Goal: Information Seeking & Learning: Find specific fact

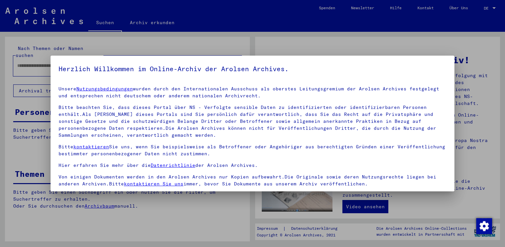
scroll to position [56, 0]
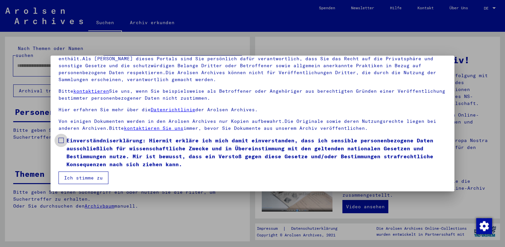
click at [64, 140] on label "Einverständniserklärung: Hiermit erkläre ich mich damit einverstanden, dass ich…" at bounding box center [253, 152] width 388 height 32
click at [88, 182] on button "Ich stimme zu" at bounding box center [84, 177] width 50 height 13
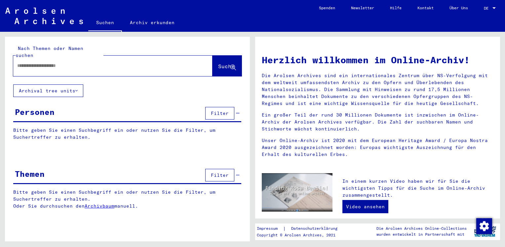
click at [35, 62] on input "text" at bounding box center [105, 65] width 176 height 7
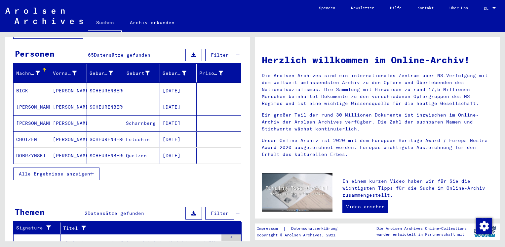
scroll to position [62, 0]
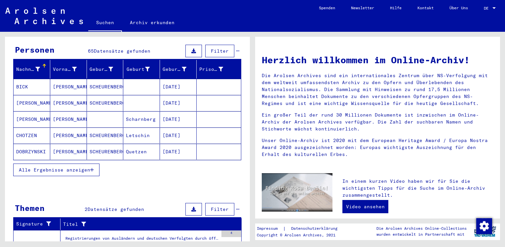
click at [86, 167] on span "Alle Ergebnisse anzeigen" at bounding box center [54, 170] width 71 height 6
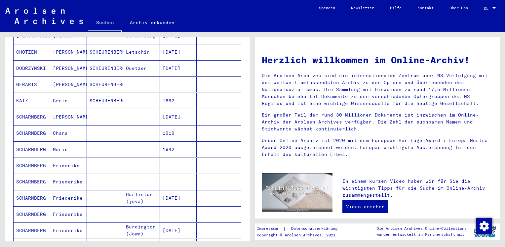
scroll to position [149, 0]
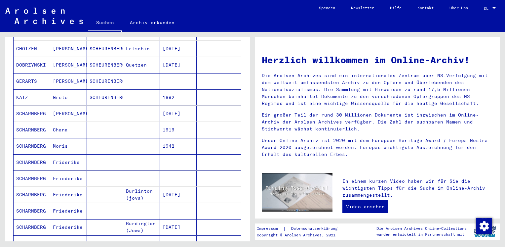
click at [55, 122] on mat-cell "Chana" at bounding box center [68, 130] width 37 height 16
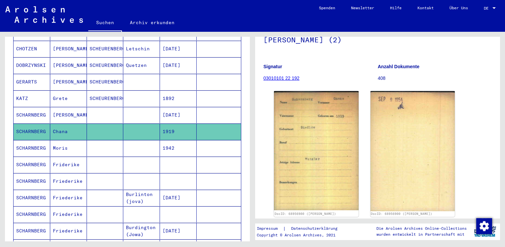
scroll to position [90, 0]
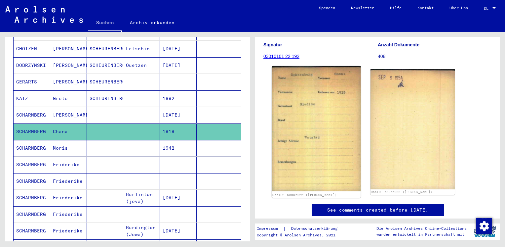
click at [335, 117] on img at bounding box center [316, 128] width 89 height 125
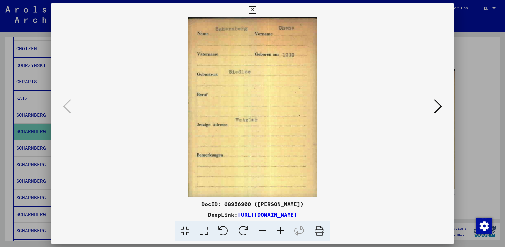
click at [437, 106] on icon at bounding box center [438, 106] width 8 height 16
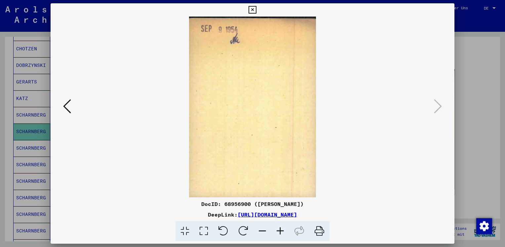
click at [484, 123] on div at bounding box center [252, 123] width 505 height 247
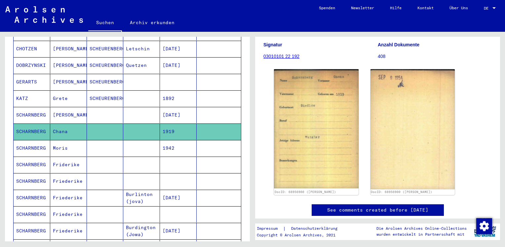
click at [66, 141] on mat-cell "Moris" at bounding box center [68, 148] width 37 height 16
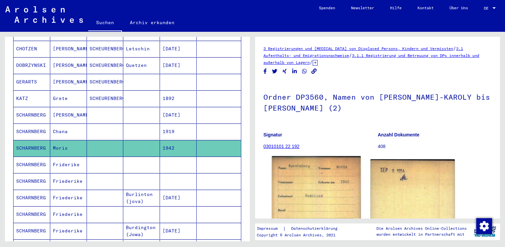
click at [320, 171] on img at bounding box center [316, 218] width 89 height 125
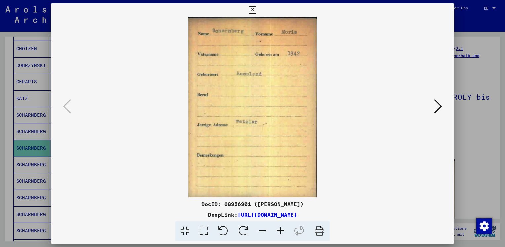
click at [435, 109] on icon at bounding box center [438, 106] width 8 height 16
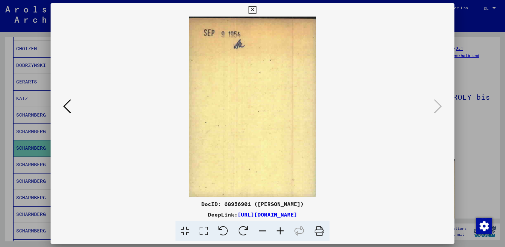
click at [470, 128] on div at bounding box center [252, 123] width 505 height 247
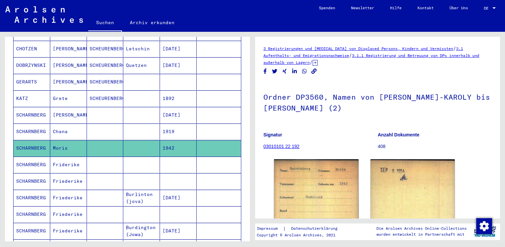
click at [70, 156] on mat-cell "Friderike" at bounding box center [68, 164] width 37 height 16
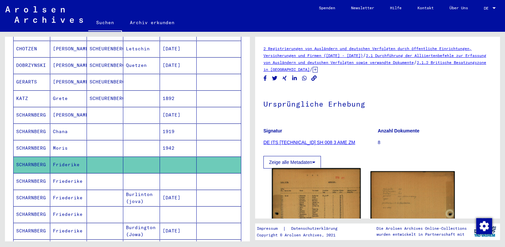
click at [308, 200] on img at bounding box center [316, 230] width 89 height 124
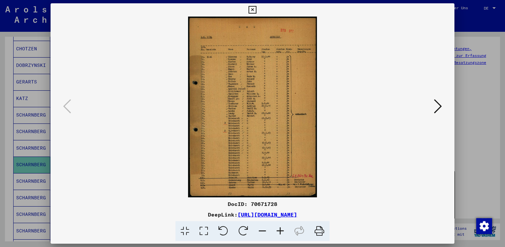
click at [279, 234] on icon at bounding box center [281, 231] width 18 height 20
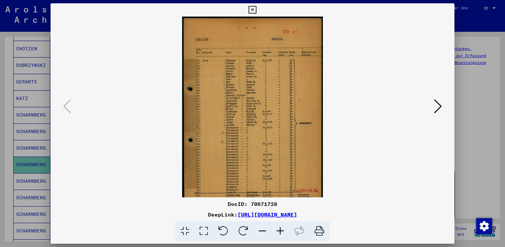
click at [279, 234] on icon at bounding box center [281, 231] width 18 height 20
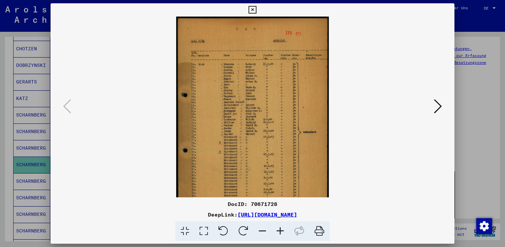
click at [279, 234] on icon at bounding box center [281, 231] width 18 height 20
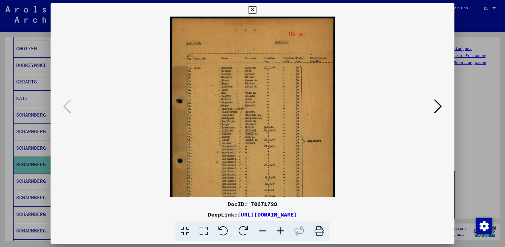
click at [279, 234] on icon at bounding box center [281, 231] width 18 height 20
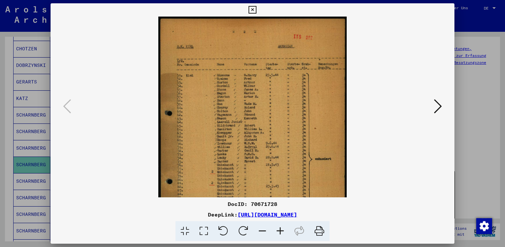
click at [279, 234] on icon at bounding box center [281, 231] width 18 height 20
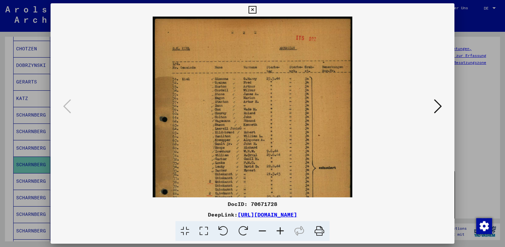
click at [279, 234] on icon at bounding box center [281, 231] width 18 height 20
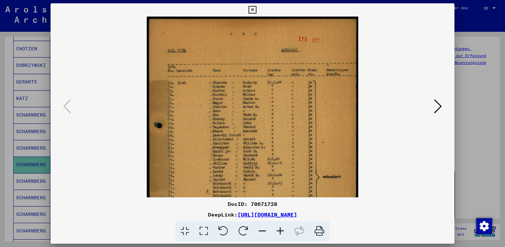
click at [279, 234] on icon at bounding box center [281, 231] width 18 height 20
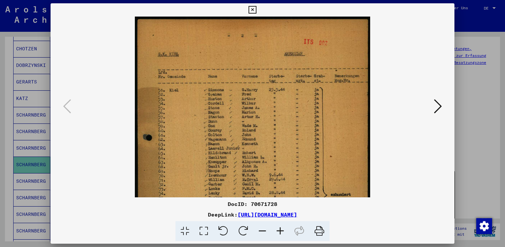
click at [279, 234] on icon at bounding box center [281, 231] width 18 height 20
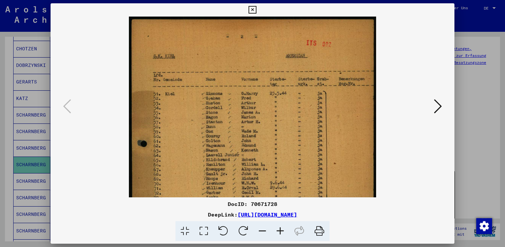
click at [279, 234] on icon at bounding box center [281, 231] width 18 height 20
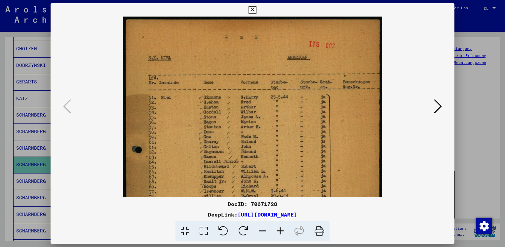
click at [279, 234] on icon at bounding box center [281, 231] width 18 height 20
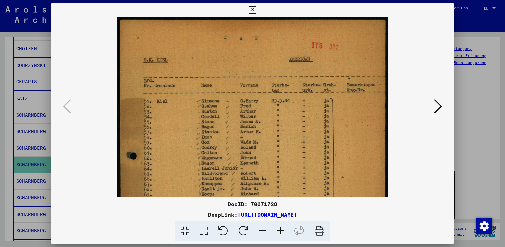
click at [279, 234] on icon at bounding box center [281, 231] width 18 height 20
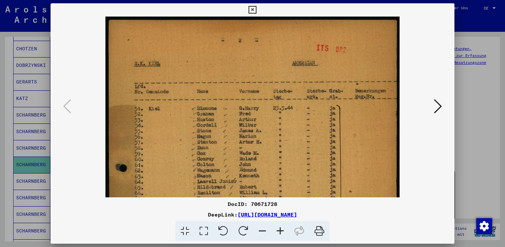
click at [279, 234] on icon at bounding box center [281, 231] width 18 height 20
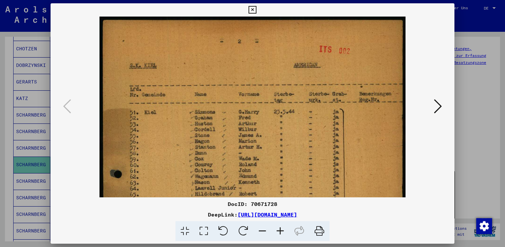
click at [279, 234] on icon at bounding box center [281, 231] width 18 height 20
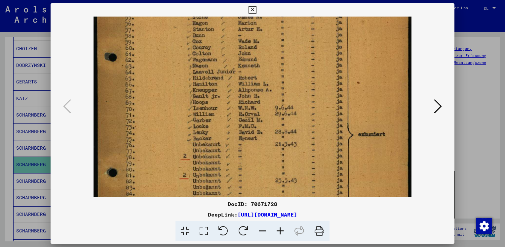
scroll to position [124, 0]
drag, startPoint x: 230, startPoint y: 139, endPoint x: 235, endPoint y: 17, distance: 122.4
click at [235, 17] on img at bounding box center [253, 115] width 318 height 445
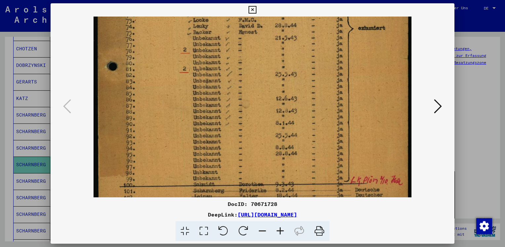
scroll to position [265, 0]
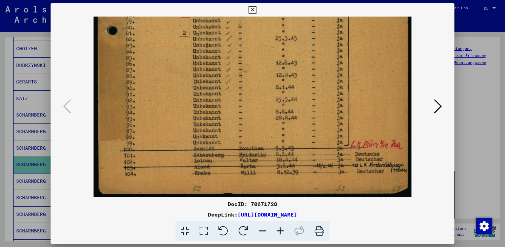
drag, startPoint x: 263, startPoint y: 152, endPoint x: 266, endPoint y: -15, distance: 167.0
click at [266, 0] on html "**********" at bounding box center [252, 123] width 505 height 247
click at [437, 108] on icon at bounding box center [438, 106] width 8 height 16
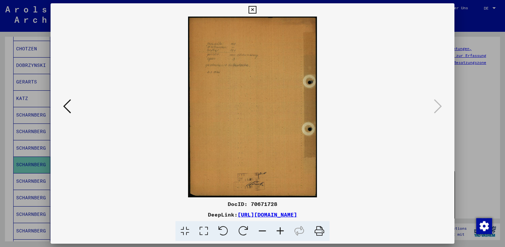
click at [279, 230] on icon at bounding box center [281, 231] width 18 height 20
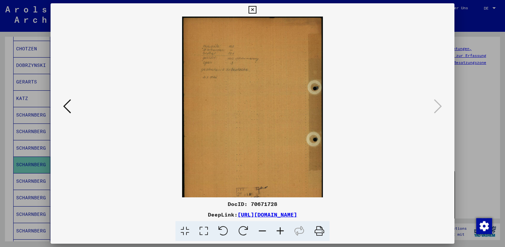
click at [279, 230] on icon at bounding box center [281, 231] width 18 height 20
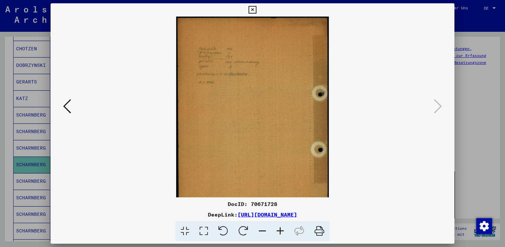
click at [279, 230] on icon at bounding box center [281, 231] width 18 height 20
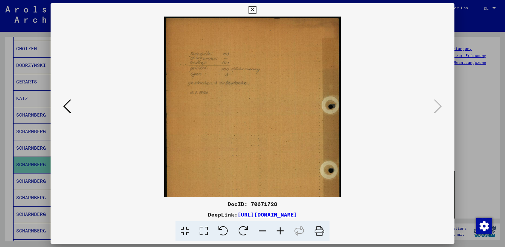
click at [279, 230] on icon at bounding box center [281, 231] width 18 height 20
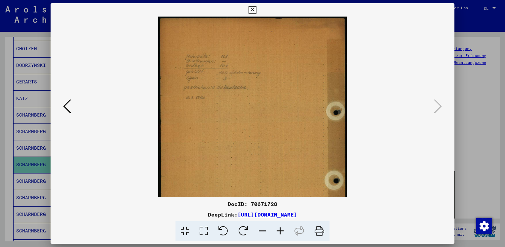
click at [279, 230] on icon at bounding box center [281, 231] width 18 height 20
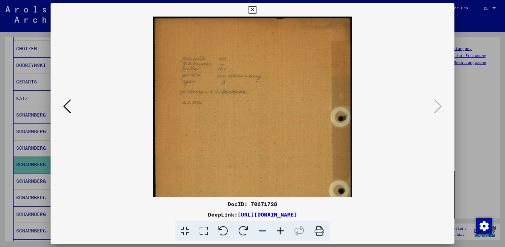
click at [279, 230] on icon at bounding box center [281, 231] width 18 height 20
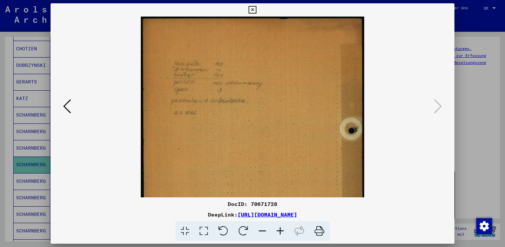
click at [279, 230] on icon at bounding box center [281, 231] width 18 height 20
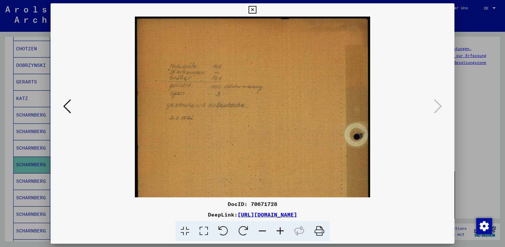
click at [279, 230] on icon at bounding box center [281, 231] width 18 height 20
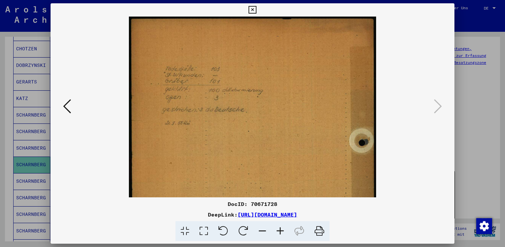
click at [279, 230] on icon at bounding box center [281, 231] width 18 height 20
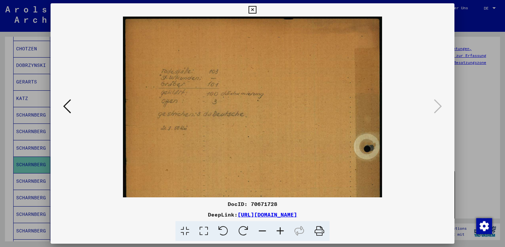
click at [279, 230] on icon at bounding box center [281, 231] width 18 height 20
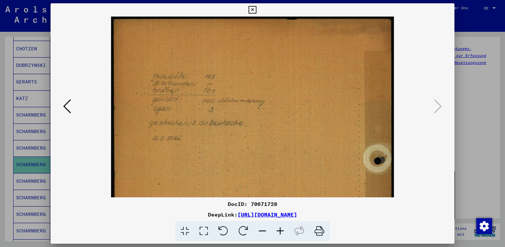
click at [477, 104] on div at bounding box center [252, 123] width 505 height 247
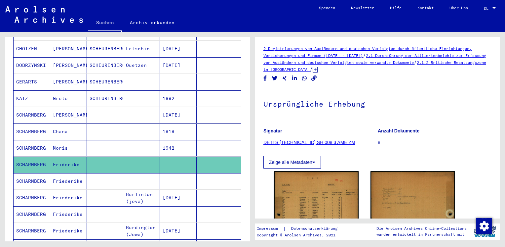
click at [58, 173] on mat-cell "Friederike" at bounding box center [68, 181] width 37 height 16
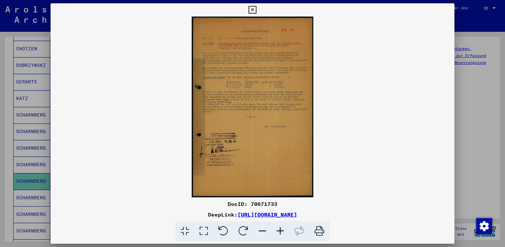
click at [282, 236] on icon at bounding box center [281, 231] width 18 height 20
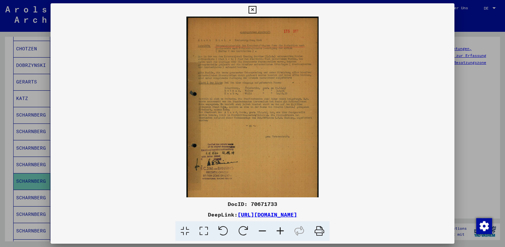
click at [282, 236] on icon at bounding box center [281, 231] width 18 height 20
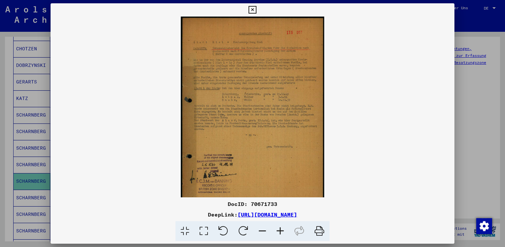
click at [282, 236] on icon at bounding box center [281, 231] width 18 height 20
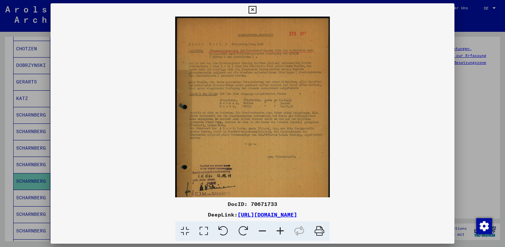
click at [282, 236] on icon at bounding box center [281, 231] width 18 height 20
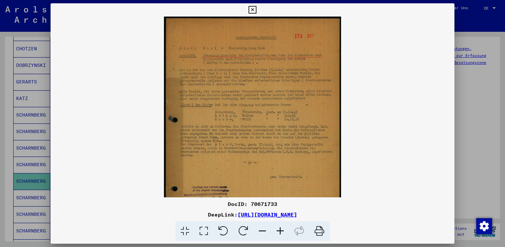
click at [282, 236] on icon at bounding box center [281, 231] width 18 height 20
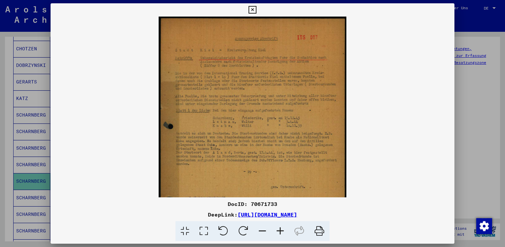
click at [282, 236] on icon at bounding box center [281, 231] width 18 height 20
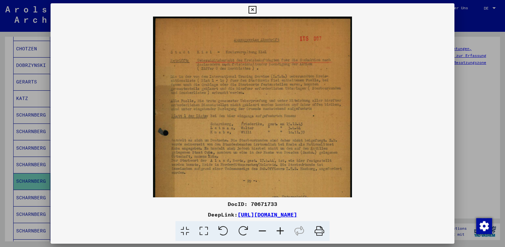
click at [282, 236] on icon at bounding box center [281, 231] width 18 height 20
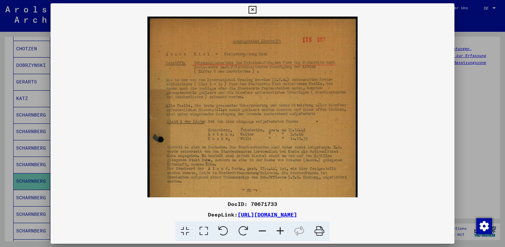
click at [282, 236] on icon at bounding box center [281, 231] width 18 height 20
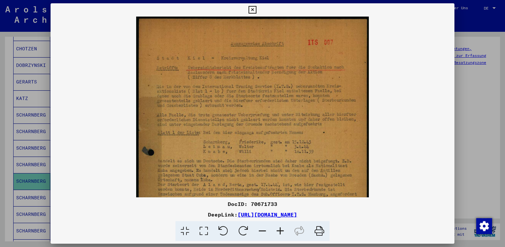
click at [282, 236] on icon at bounding box center [281, 231] width 18 height 20
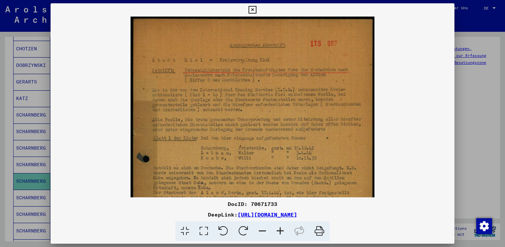
click at [282, 236] on icon at bounding box center [281, 231] width 18 height 20
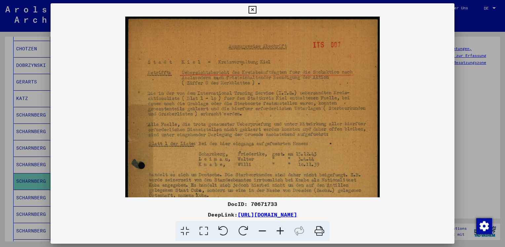
click at [282, 236] on icon at bounding box center [281, 231] width 18 height 20
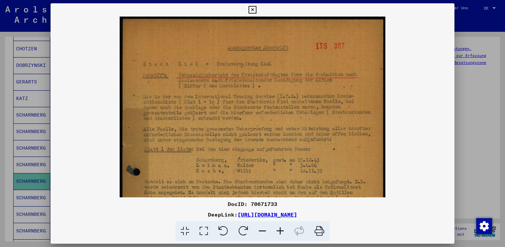
click at [282, 236] on icon at bounding box center [281, 231] width 18 height 20
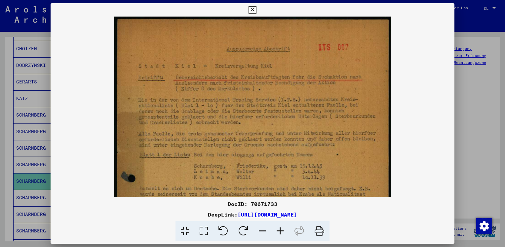
click at [282, 236] on icon at bounding box center [281, 231] width 18 height 20
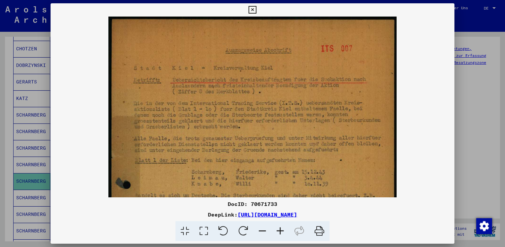
click at [282, 236] on icon at bounding box center [281, 231] width 18 height 20
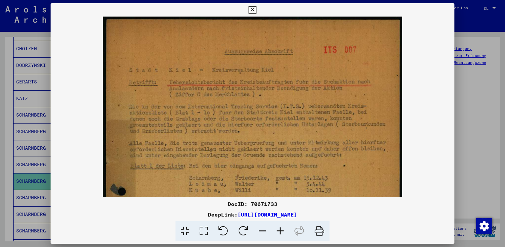
click at [282, 236] on icon at bounding box center [281, 231] width 18 height 20
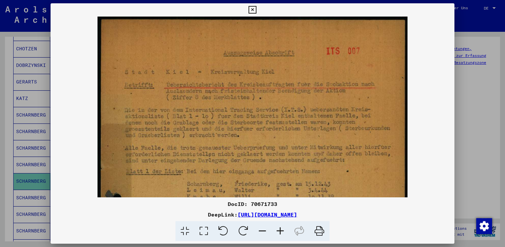
click at [282, 236] on icon at bounding box center [281, 231] width 18 height 20
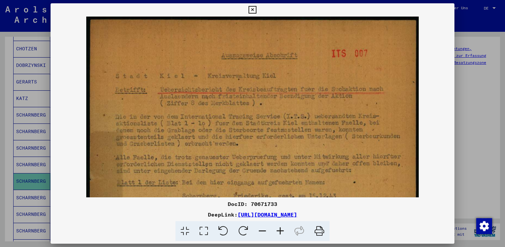
click at [282, 236] on icon at bounding box center [281, 231] width 18 height 20
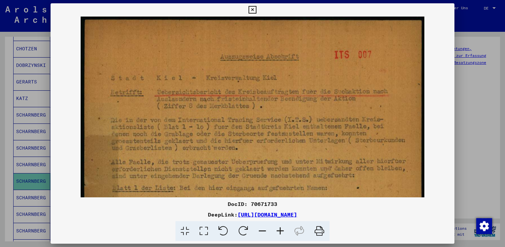
click at [282, 236] on icon at bounding box center [281, 231] width 18 height 20
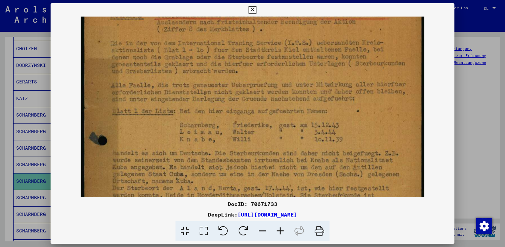
scroll to position [93, 0]
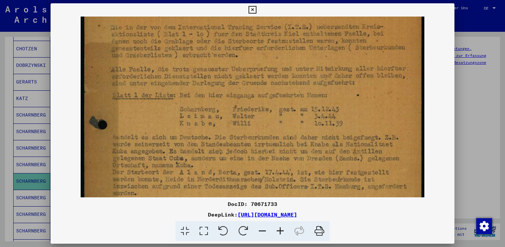
drag, startPoint x: 228, startPoint y: 166, endPoint x: 242, endPoint y: 76, distance: 91.4
click at [242, 76] on img at bounding box center [253, 179] width 344 height 511
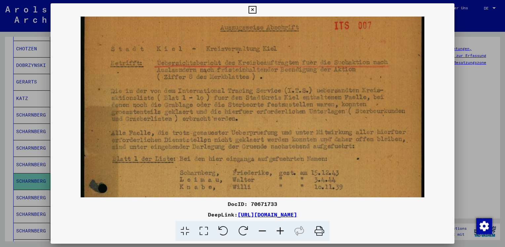
scroll to position [21, 0]
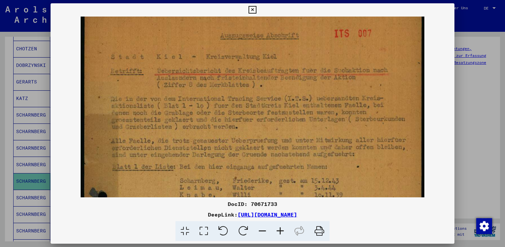
drag, startPoint x: 242, startPoint y: 76, endPoint x: 244, endPoint y: 152, distance: 75.8
click at [244, 152] on img at bounding box center [253, 250] width 344 height 511
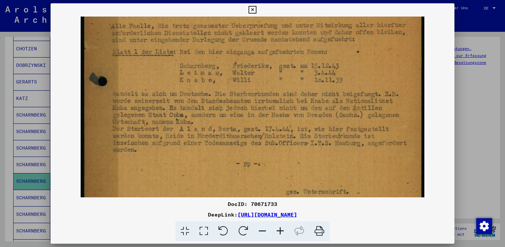
scroll to position [147, 0]
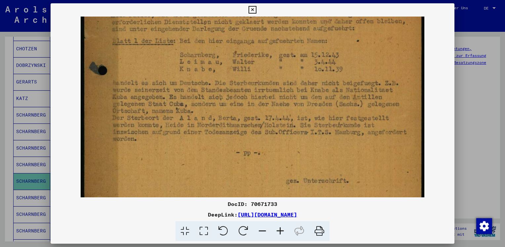
drag, startPoint x: 258, startPoint y: 159, endPoint x: 341, endPoint y: 35, distance: 150.0
click at [341, 35] on img at bounding box center [253, 125] width 344 height 511
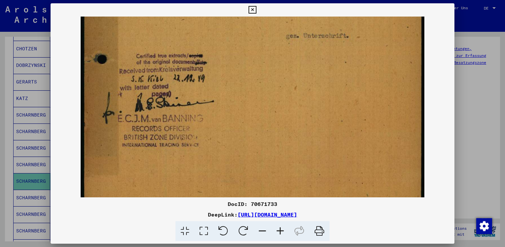
scroll to position [320, 0]
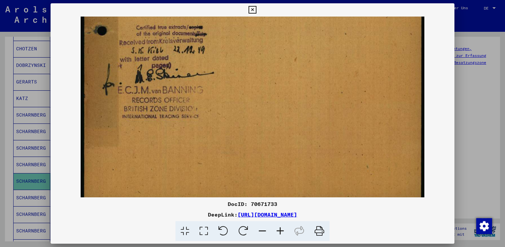
drag, startPoint x: 288, startPoint y: 146, endPoint x: 408, endPoint y: -24, distance: 208.4
click at [408, 0] on html "**********" at bounding box center [252, 123] width 505 height 247
click at [479, 105] on div at bounding box center [252, 123] width 505 height 247
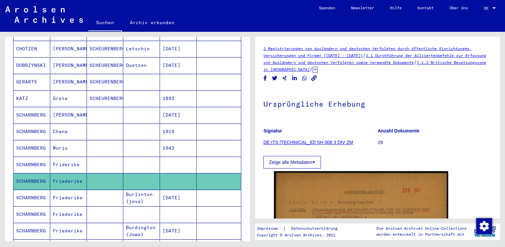
click at [59, 189] on mat-cell "Friederike" at bounding box center [68, 197] width 37 height 16
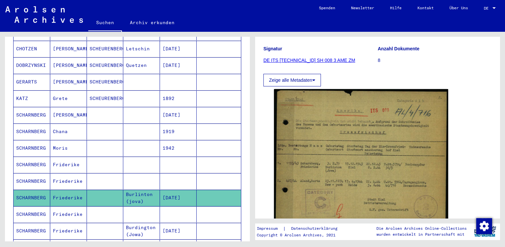
scroll to position [83, 0]
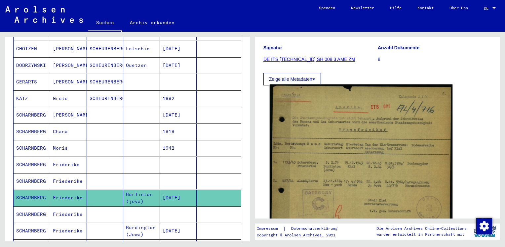
click at [389, 119] on img at bounding box center [361, 158] width 183 height 149
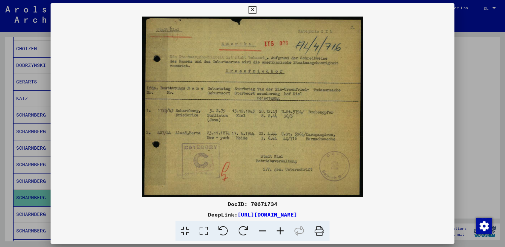
click at [282, 232] on icon at bounding box center [281, 231] width 18 height 20
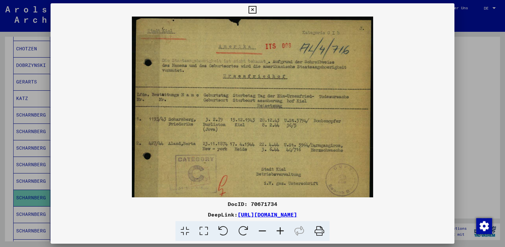
click at [282, 232] on icon at bounding box center [281, 231] width 18 height 20
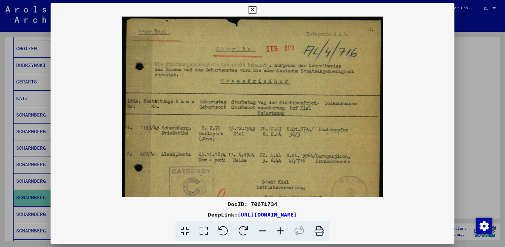
click at [282, 232] on icon at bounding box center [281, 231] width 18 height 20
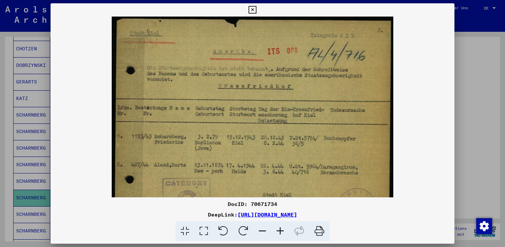
click at [282, 232] on icon at bounding box center [281, 231] width 18 height 20
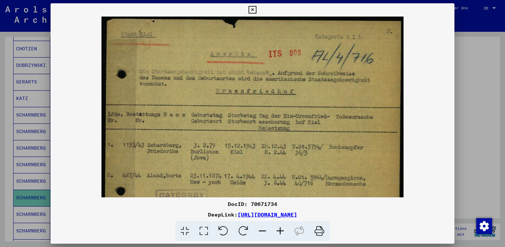
click at [282, 232] on icon at bounding box center [281, 231] width 18 height 20
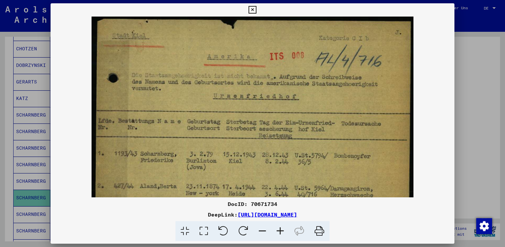
click at [282, 232] on icon at bounding box center [281, 231] width 18 height 20
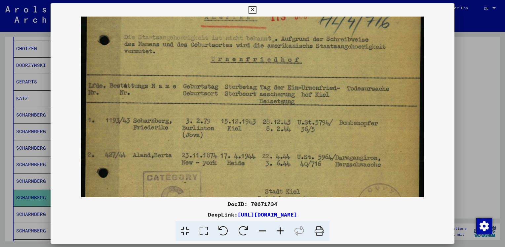
scroll to position [48, 0]
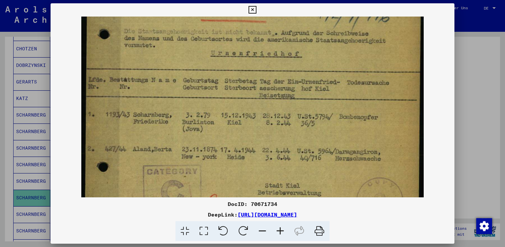
drag, startPoint x: 170, startPoint y: 171, endPoint x: 237, endPoint y: 122, distance: 83.2
click at [237, 122] on img at bounding box center [252, 109] width 343 height 280
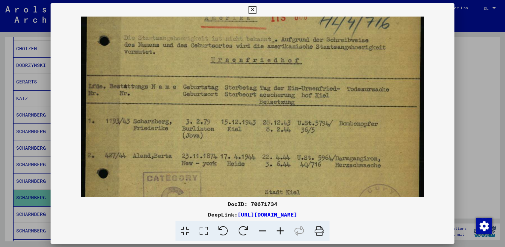
scroll to position [41, 0]
drag, startPoint x: 305, startPoint y: 89, endPoint x: 408, endPoint y: 133, distance: 112.0
click at [408, 133] on img at bounding box center [252, 115] width 343 height 280
click at [469, 126] on div at bounding box center [252, 123] width 505 height 247
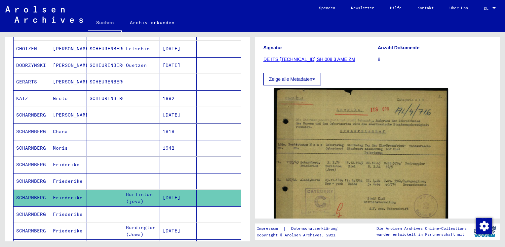
click at [62, 207] on mat-cell "Friederike" at bounding box center [68, 214] width 37 height 16
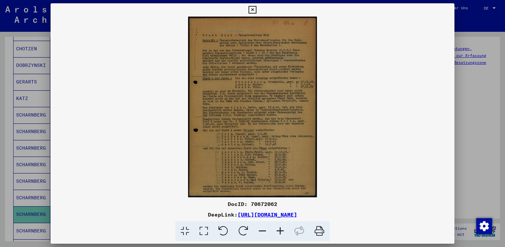
click at [280, 233] on icon at bounding box center [281, 231] width 18 height 20
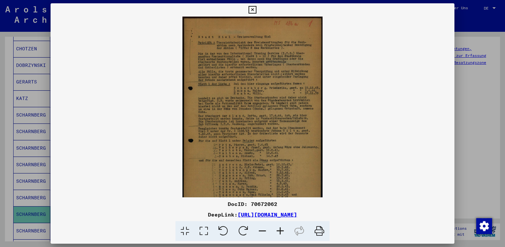
click at [280, 233] on icon at bounding box center [281, 231] width 18 height 20
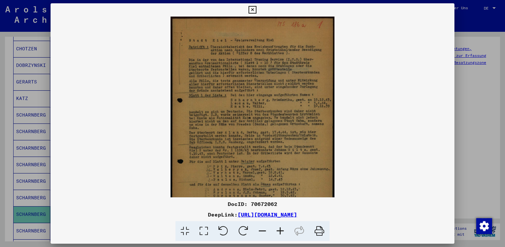
click at [280, 233] on icon at bounding box center [281, 231] width 18 height 20
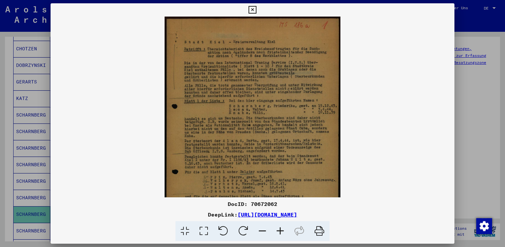
click at [280, 233] on icon at bounding box center [281, 231] width 18 height 20
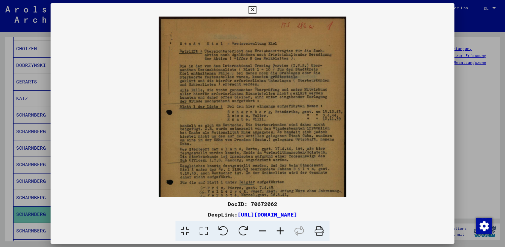
click at [280, 233] on icon at bounding box center [281, 231] width 18 height 20
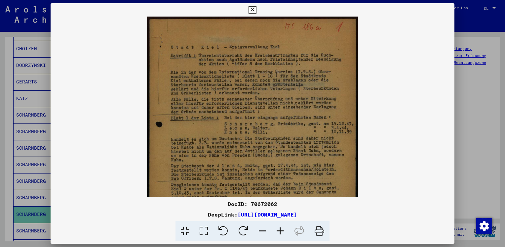
click at [280, 233] on icon at bounding box center [281, 231] width 18 height 20
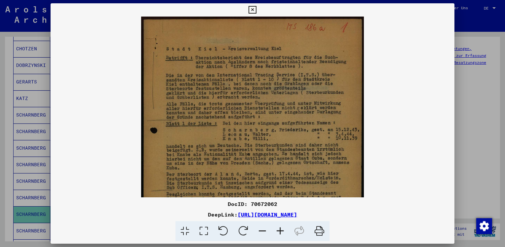
click at [280, 233] on icon at bounding box center [281, 231] width 18 height 20
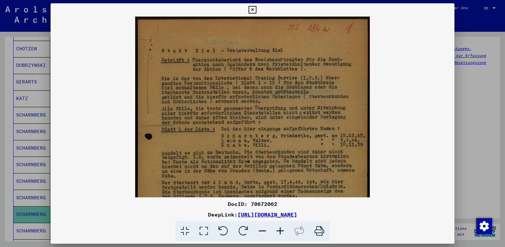
click at [280, 233] on icon at bounding box center [281, 231] width 18 height 20
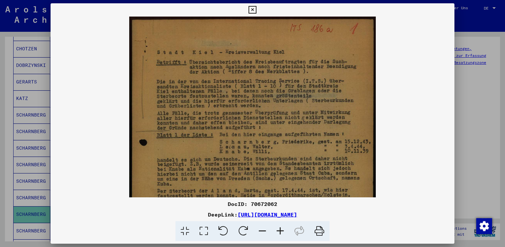
click at [280, 233] on icon at bounding box center [281, 231] width 18 height 20
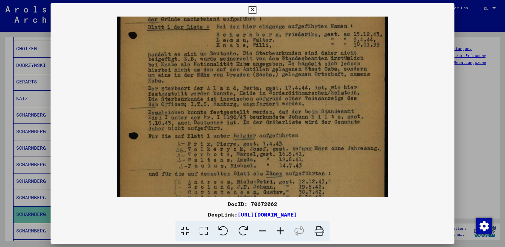
scroll to position [123, 0]
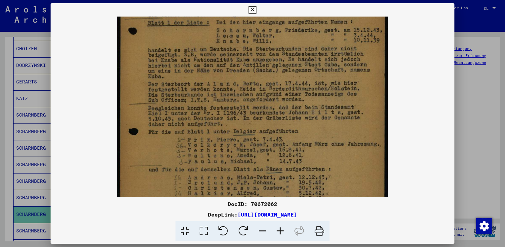
drag, startPoint x: 307, startPoint y: 145, endPoint x: 391, endPoint y: 23, distance: 148.5
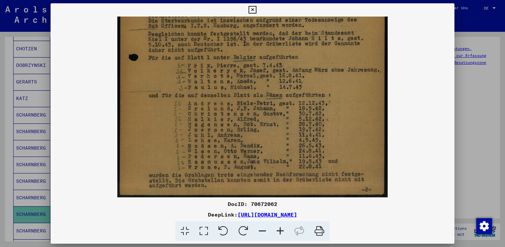
scroll to position [198, 0]
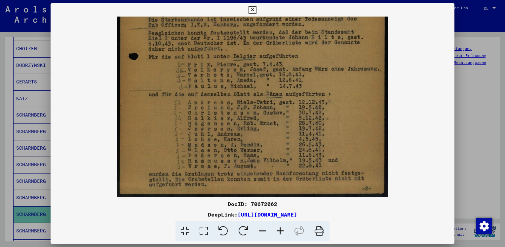
drag, startPoint x: 346, startPoint y: 159, endPoint x: 362, endPoint y: 76, distance: 84.8
click at [362, 76] on img at bounding box center [252, 7] width 270 height 379
click at [505, 162] on html "**********" at bounding box center [252, 123] width 505 height 247
click at [477, 97] on div at bounding box center [252, 123] width 505 height 247
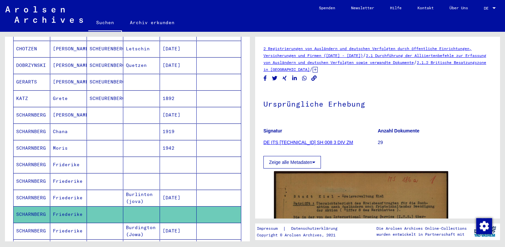
click at [73, 224] on mat-cell "Friederike" at bounding box center [68, 231] width 37 height 16
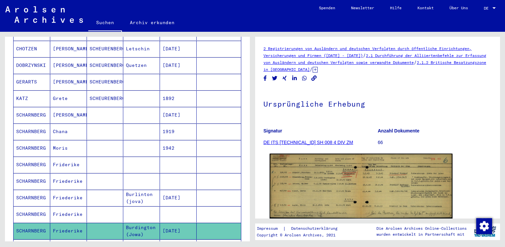
click at [339, 195] on img at bounding box center [361, 185] width 183 height 65
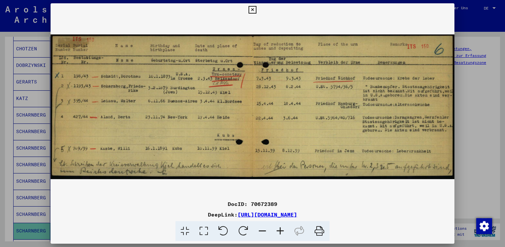
click at [471, 141] on div at bounding box center [252, 123] width 505 height 247
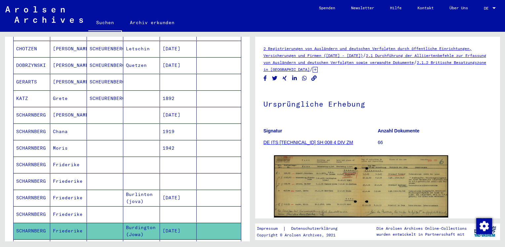
click at [65, 239] on mat-cell "[PERSON_NAME]" at bounding box center [68, 247] width 37 height 16
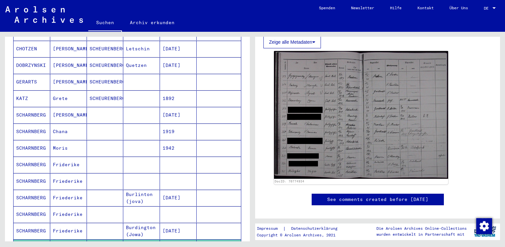
scroll to position [205, 0]
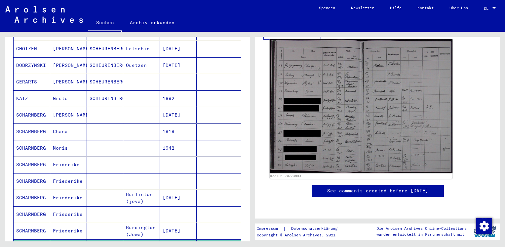
click at [354, 97] on img at bounding box center [361, 106] width 183 height 134
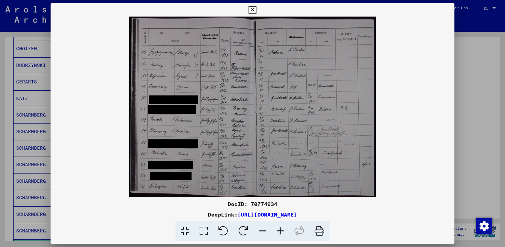
click at [279, 232] on icon at bounding box center [281, 231] width 18 height 20
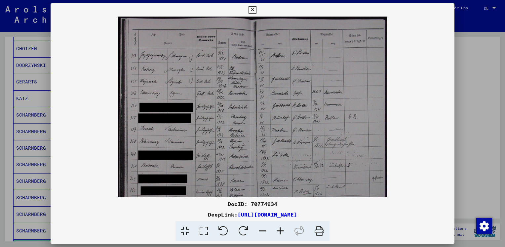
click at [279, 232] on icon at bounding box center [281, 231] width 18 height 20
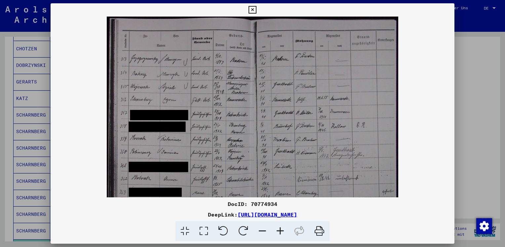
click at [279, 232] on icon at bounding box center [281, 231] width 18 height 20
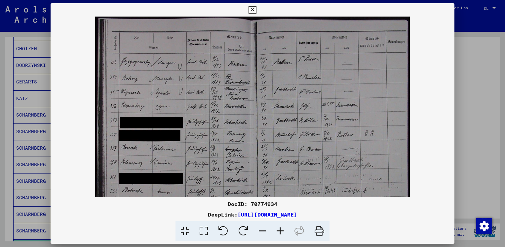
click at [279, 232] on icon at bounding box center [281, 231] width 18 height 20
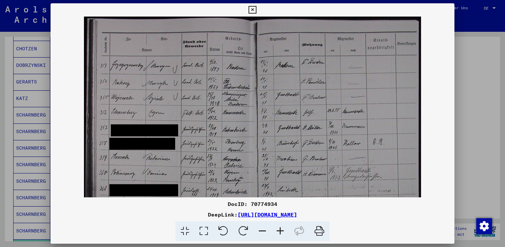
click at [279, 232] on icon at bounding box center [281, 231] width 18 height 20
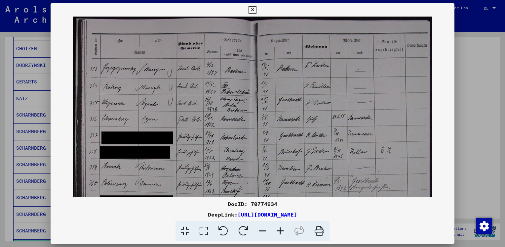
click at [279, 232] on icon at bounding box center [281, 231] width 18 height 20
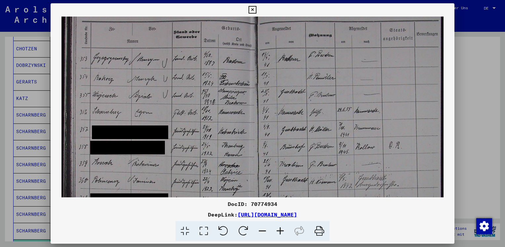
scroll to position [12, 0]
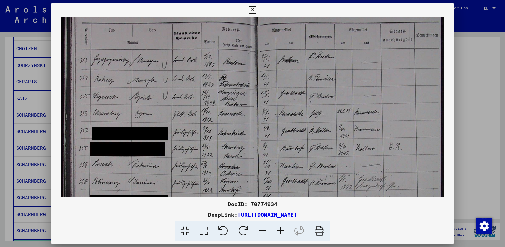
drag, startPoint x: 176, startPoint y: 124, endPoint x: 185, endPoint y: 115, distance: 13.3
click at [185, 115] on img at bounding box center [253, 145] width 382 height 280
click at [279, 231] on icon at bounding box center [281, 231] width 18 height 20
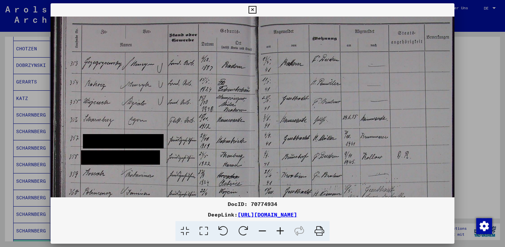
click at [279, 231] on icon at bounding box center [281, 231] width 18 height 20
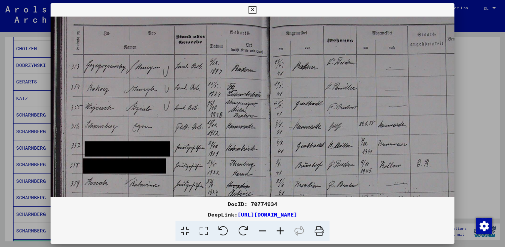
click at [279, 231] on icon at bounding box center [281, 231] width 18 height 20
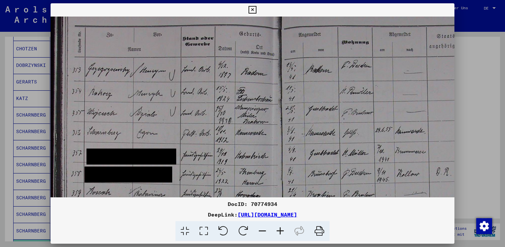
click at [279, 231] on icon at bounding box center [281, 231] width 18 height 20
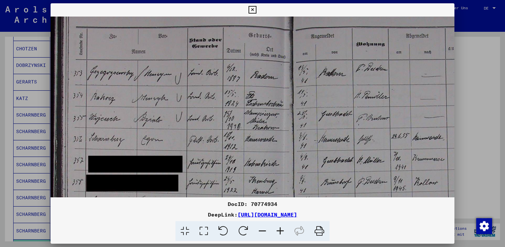
click at [476, 106] on div at bounding box center [252, 123] width 505 height 247
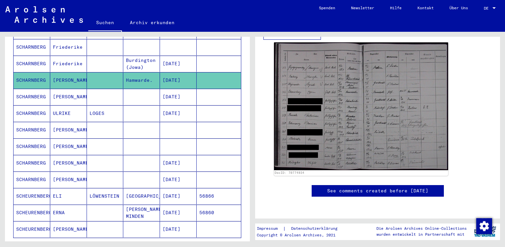
scroll to position [319, 0]
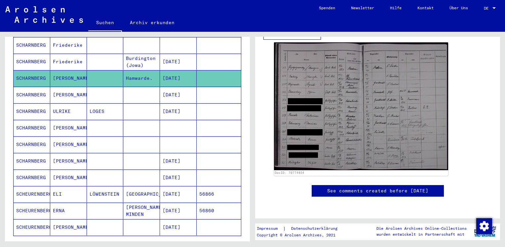
click at [172, 88] on mat-cell "[DATE]" at bounding box center [178, 95] width 37 height 16
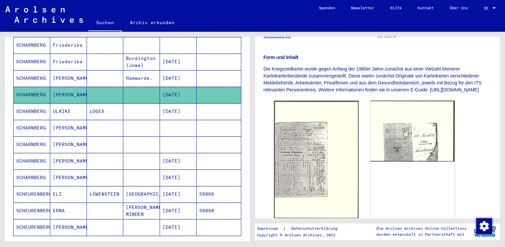
scroll to position [107, 0]
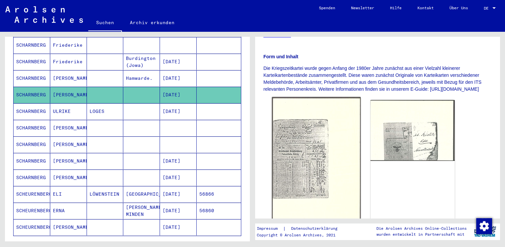
click at [321, 141] on img at bounding box center [316, 158] width 89 height 123
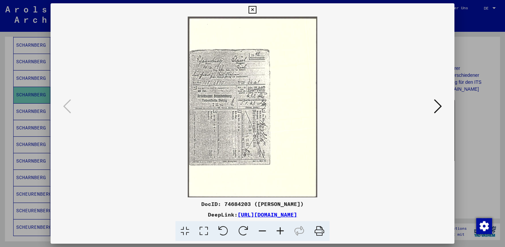
click at [276, 231] on icon at bounding box center [281, 231] width 18 height 20
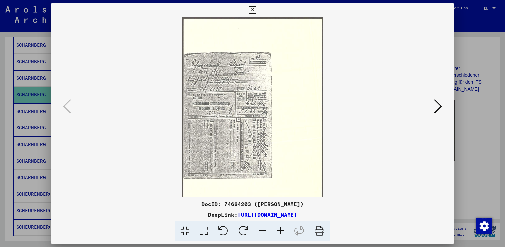
click at [276, 231] on icon at bounding box center [281, 231] width 18 height 20
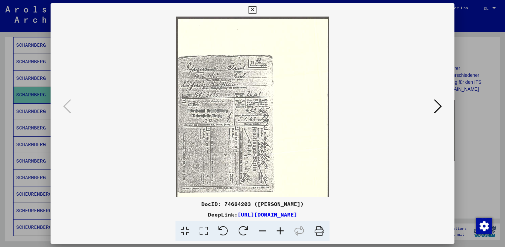
click at [276, 231] on icon at bounding box center [281, 231] width 18 height 20
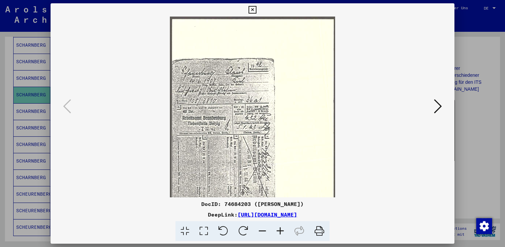
click at [276, 231] on icon at bounding box center [281, 231] width 18 height 20
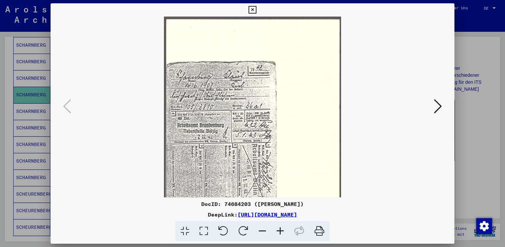
click at [276, 231] on icon at bounding box center [281, 231] width 18 height 20
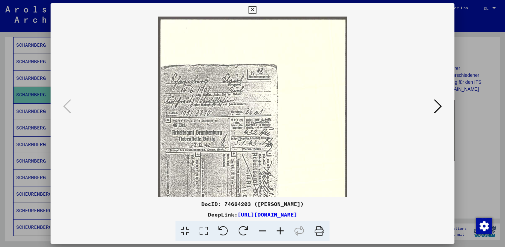
click at [276, 231] on icon at bounding box center [281, 231] width 18 height 20
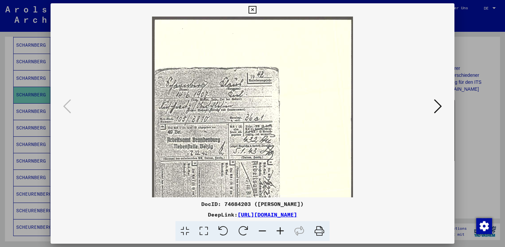
click at [276, 231] on icon at bounding box center [281, 231] width 18 height 20
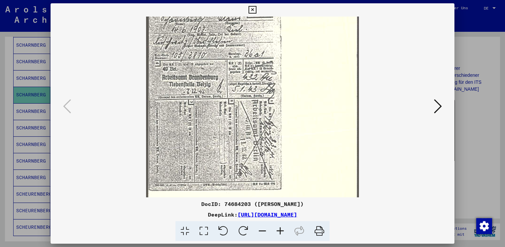
drag, startPoint x: 302, startPoint y: 141, endPoint x: 300, endPoint y: 77, distance: 63.9
click at [300, 77] on img at bounding box center [252, 95] width 213 height 296
click at [434, 112] on button at bounding box center [438, 106] width 12 height 19
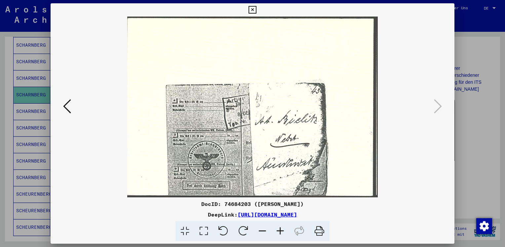
drag, startPoint x: 325, startPoint y: 160, endPoint x: 323, endPoint y: 127, distance: 32.5
click at [323, 127] on img at bounding box center [252, 107] width 251 height 181
click at [468, 154] on div at bounding box center [252, 123] width 505 height 247
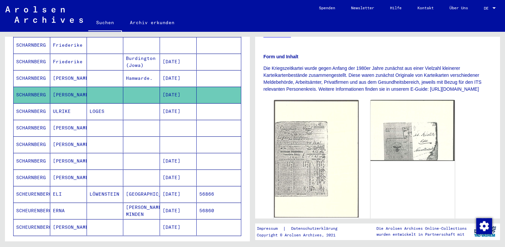
click at [60, 105] on mat-cell "ULRIKE" at bounding box center [68, 111] width 37 height 16
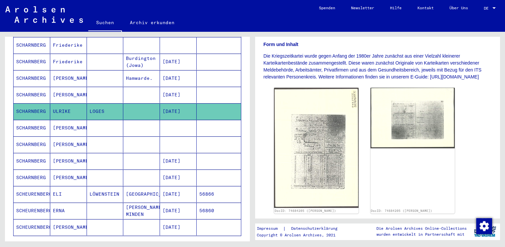
scroll to position [127, 0]
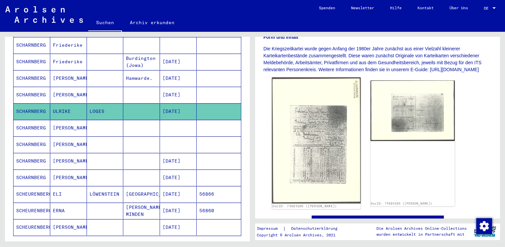
click at [331, 140] on img at bounding box center [316, 140] width 89 height 126
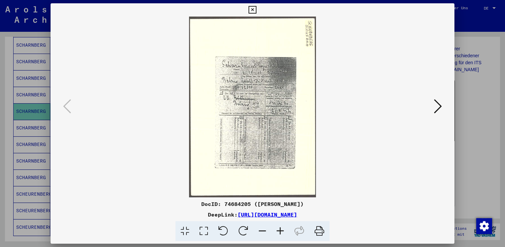
click at [281, 232] on icon at bounding box center [281, 231] width 18 height 20
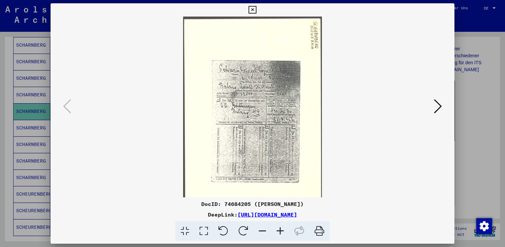
click at [281, 232] on icon at bounding box center [281, 231] width 18 height 20
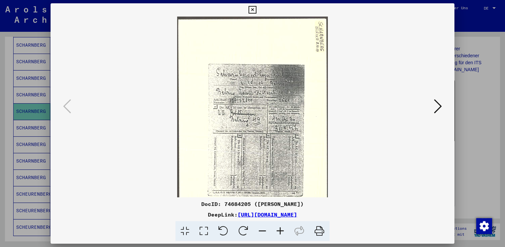
click at [281, 232] on icon at bounding box center [281, 231] width 18 height 20
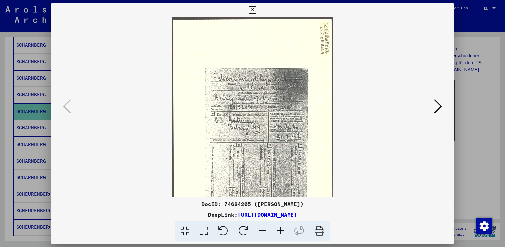
click at [281, 232] on icon at bounding box center [281, 231] width 18 height 20
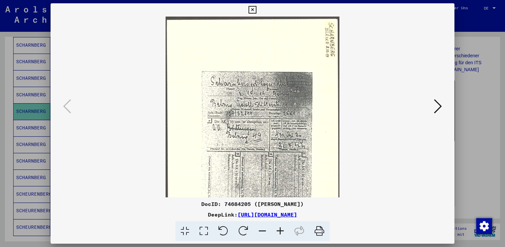
click at [281, 232] on icon at bounding box center [281, 231] width 18 height 20
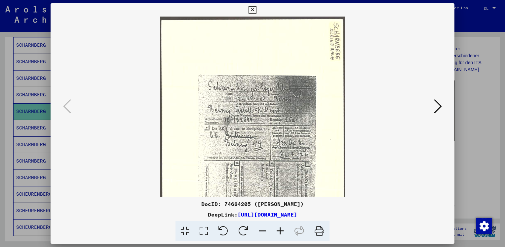
click at [440, 108] on icon at bounding box center [438, 106] width 8 height 16
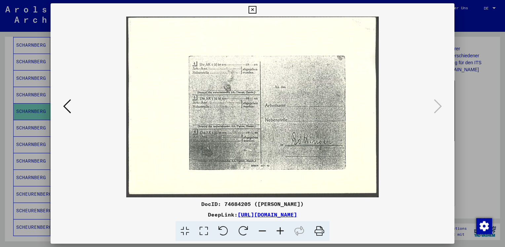
click at [489, 151] on div at bounding box center [252, 123] width 505 height 247
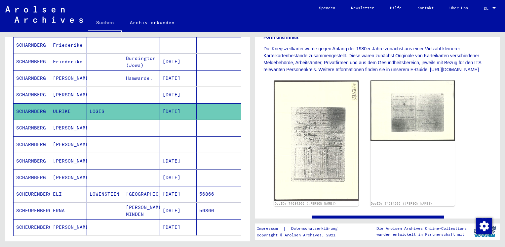
click at [97, 121] on mat-cell at bounding box center [105, 128] width 37 height 16
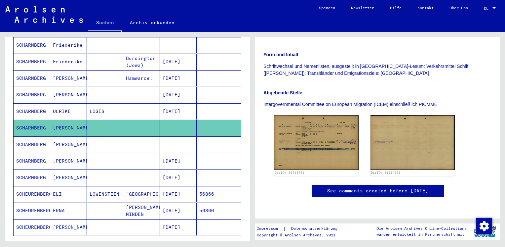
scroll to position [139, 0]
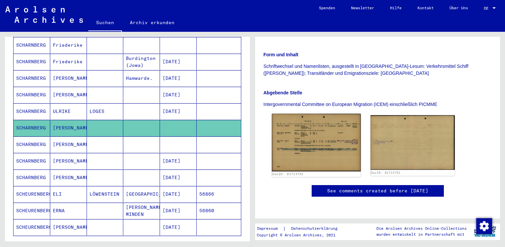
click at [328, 114] on img at bounding box center [316, 143] width 89 height 58
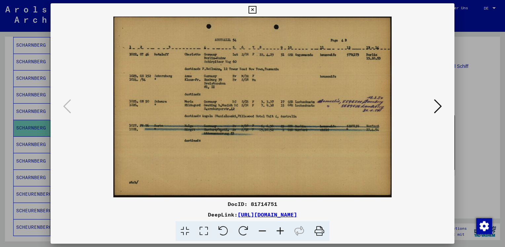
click at [282, 231] on icon at bounding box center [281, 231] width 18 height 20
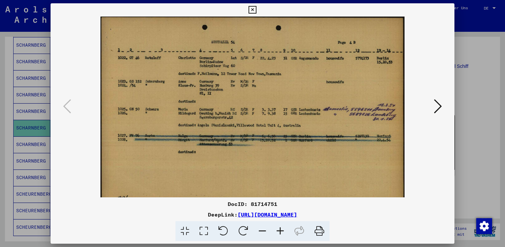
click at [282, 231] on icon at bounding box center [281, 231] width 18 height 20
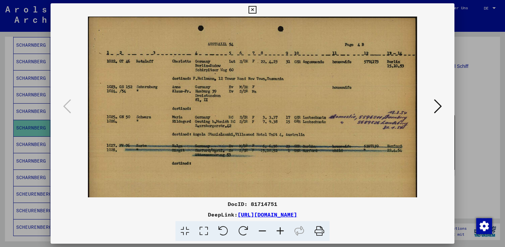
click at [282, 231] on icon at bounding box center [281, 231] width 18 height 20
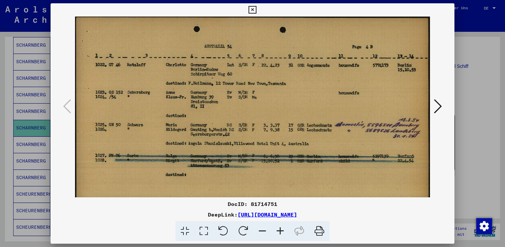
click at [282, 231] on icon at bounding box center [281, 231] width 18 height 20
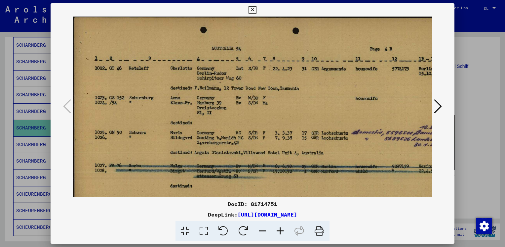
click at [282, 231] on icon at bounding box center [281, 231] width 18 height 20
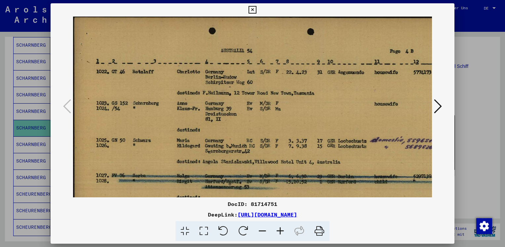
click at [282, 231] on icon at bounding box center [281, 231] width 18 height 20
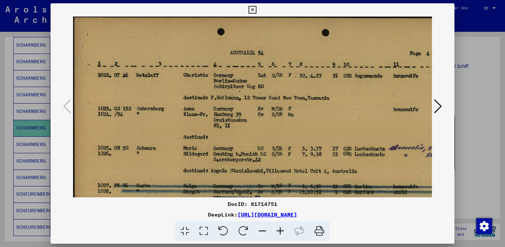
click at [440, 104] on icon at bounding box center [438, 106] width 8 height 16
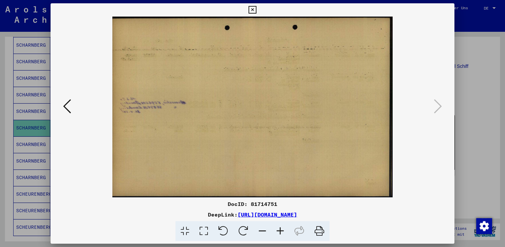
click at [490, 183] on div at bounding box center [252, 123] width 505 height 247
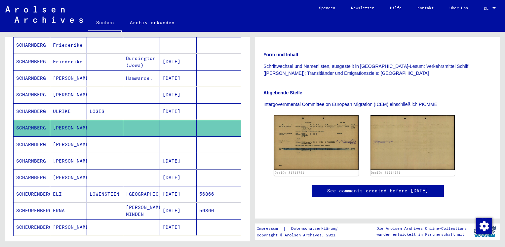
click at [65, 137] on mat-cell "[PERSON_NAME]" at bounding box center [68, 144] width 37 height 16
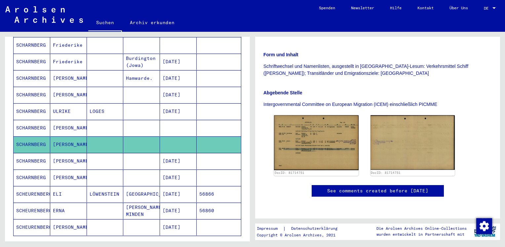
click at [65, 137] on mat-cell "[PERSON_NAME]" at bounding box center [68, 144] width 37 height 16
click at [96, 136] on mat-cell at bounding box center [105, 144] width 37 height 16
click at [98, 156] on mat-cell at bounding box center [105, 161] width 37 height 16
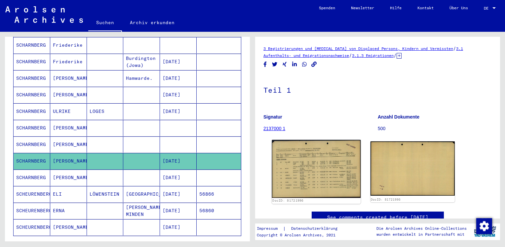
click at [306, 162] on img at bounding box center [316, 169] width 89 height 58
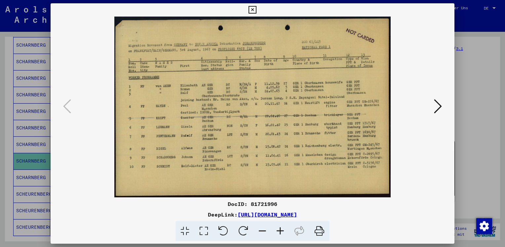
click at [283, 232] on icon at bounding box center [281, 231] width 18 height 20
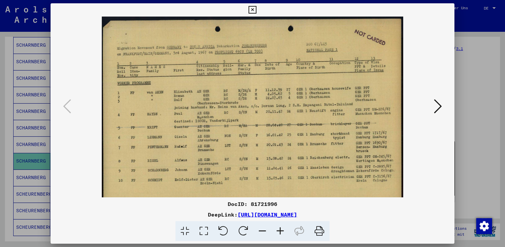
click at [283, 232] on icon at bounding box center [281, 231] width 18 height 20
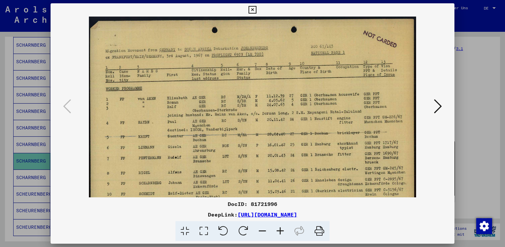
click at [283, 232] on icon at bounding box center [281, 231] width 18 height 20
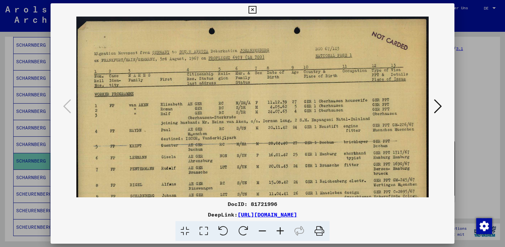
click at [283, 232] on icon at bounding box center [281, 231] width 18 height 20
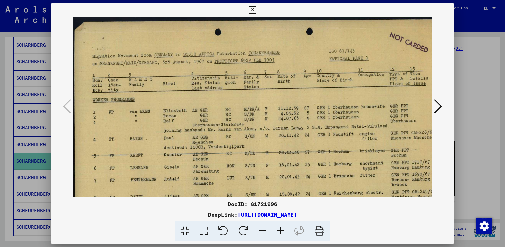
click at [283, 232] on icon at bounding box center [281, 231] width 18 height 20
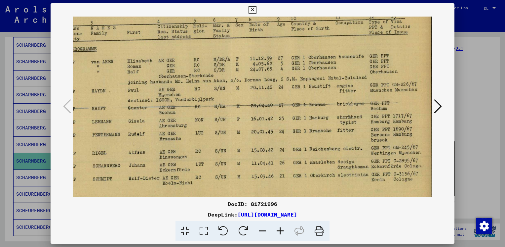
scroll to position [52, 42]
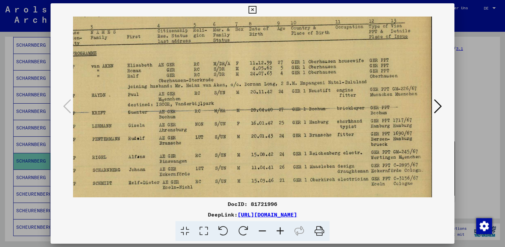
drag, startPoint x: 239, startPoint y: 171, endPoint x: 182, endPoint y: 125, distance: 74.1
click at [182, 125] on img at bounding box center [232, 96] width 403 height 263
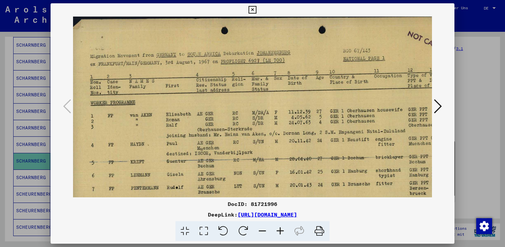
scroll to position [0, 2]
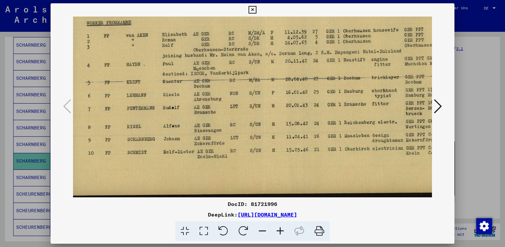
drag, startPoint x: 173, startPoint y: 139, endPoint x: 235, endPoint y: 87, distance: 81.0
click at [235, 87] on img at bounding box center [267, 65] width 403 height 263
click at [463, 182] on div at bounding box center [252, 123] width 505 height 247
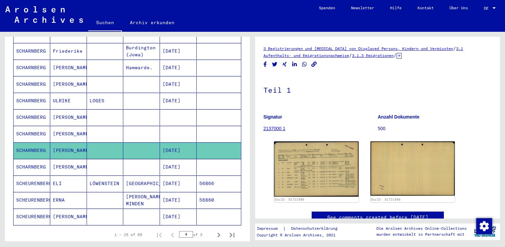
scroll to position [337, 0]
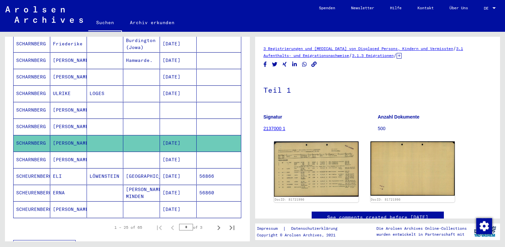
click at [185, 151] on mat-cell "[DATE]" at bounding box center [178, 159] width 37 height 16
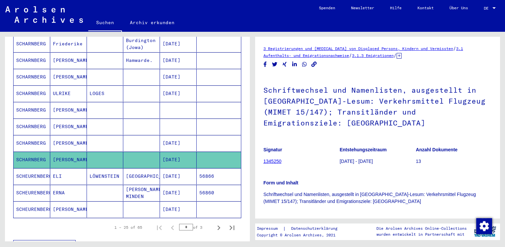
click at [167, 135] on mat-cell "[DATE]" at bounding box center [178, 143] width 37 height 16
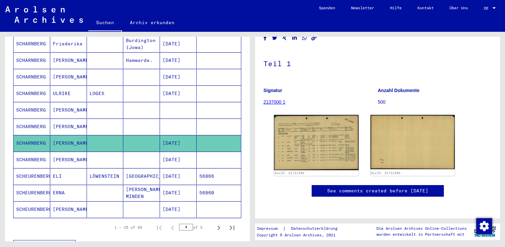
scroll to position [57, 0]
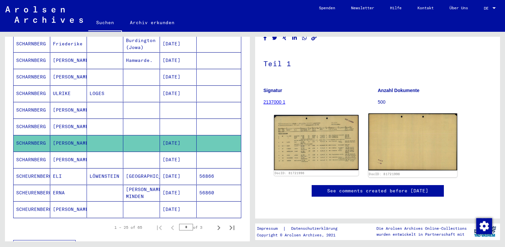
click at [392, 113] on img at bounding box center [412, 141] width 89 height 57
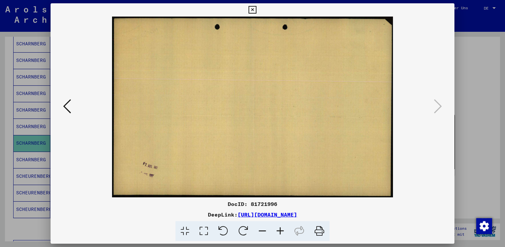
click at [283, 235] on icon at bounding box center [281, 231] width 18 height 20
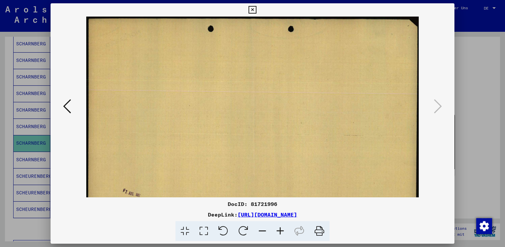
click at [283, 235] on icon at bounding box center [281, 231] width 18 height 20
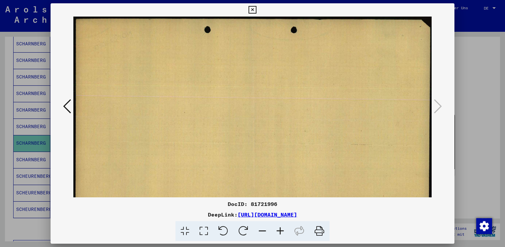
click at [283, 235] on icon at bounding box center [281, 231] width 18 height 20
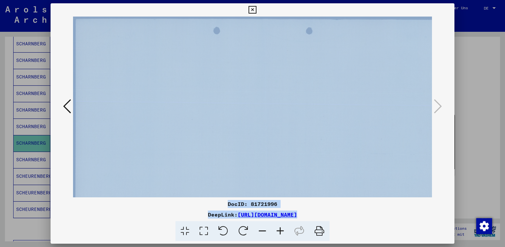
drag, startPoint x: 283, startPoint y: 235, endPoint x: 206, endPoint y: 158, distance: 108.5
click at [206, 158] on div "DocID: 81721996 DeepLink: [URL][DOMAIN_NAME]" at bounding box center [253, 122] width 404 height 238
click at [283, 175] on img at bounding box center [265, 140] width 384 height 247
click at [117, 223] on div at bounding box center [252, 231] width 399 height 20
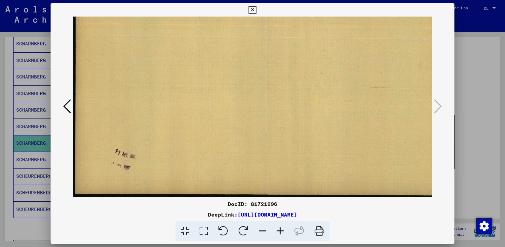
scroll to position [65, 0]
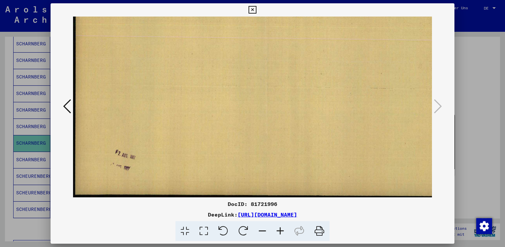
drag, startPoint x: 164, startPoint y: 162, endPoint x: 183, endPoint y: 83, distance: 81.6
click at [183, 83] on img at bounding box center [265, 74] width 384 height 247
click at [280, 230] on icon at bounding box center [281, 231] width 18 height 20
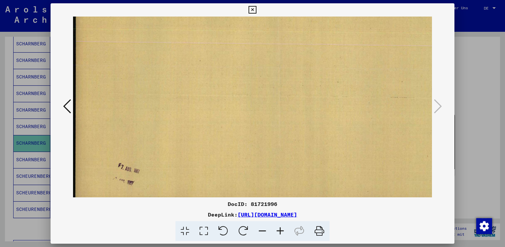
click at [280, 230] on icon at bounding box center [281, 231] width 18 height 20
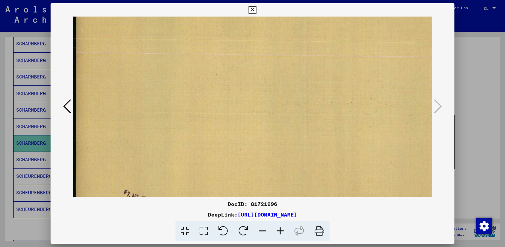
click at [280, 230] on icon at bounding box center [281, 231] width 18 height 20
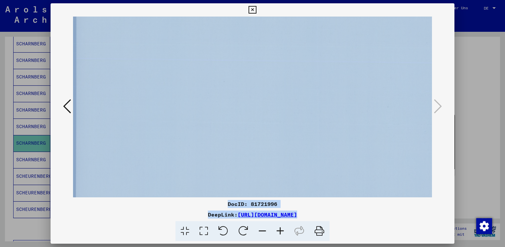
drag, startPoint x: 280, startPoint y: 230, endPoint x: 216, endPoint y: 138, distance: 112.0
click at [216, 138] on div "DocID: 81721996 DeepLink: [URL][DOMAIN_NAME]" at bounding box center [253, 122] width 404 height 238
click at [150, 165] on img at bounding box center [316, 107] width 487 height 313
click at [75, 159] on img at bounding box center [316, 107] width 487 height 313
click at [127, 181] on img at bounding box center [316, 107] width 487 height 313
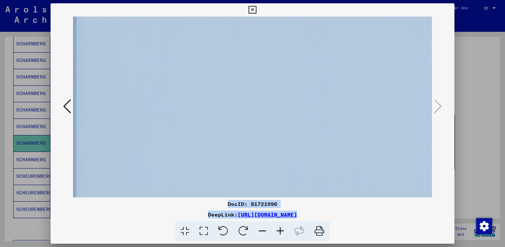
click at [110, 204] on div "DocID: 81721996" at bounding box center [253, 204] width 404 height 8
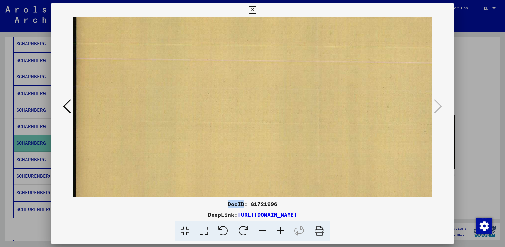
click at [110, 204] on div "DocID: 81721996" at bounding box center [253, 204] width 404 height 8
drag, startPoint x: 110, startPoint y: 204, endPoint x: 114, endPoint y: 210, distance: 7.0
click at [114, 210] on div "DocID: 81721996 DeepLink: [URL][DOMAIN_NAME]" at bounding box center [253, 220] width 404 height 41
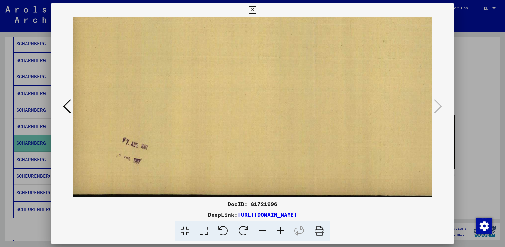
scroll to position [131, 5]
drag, startPoint x: 139, startPoint y: 161, endPoint x: 148, endPoint y: 93, distance: 68.8
click at [148, 93] on img at bounding box center [311, 42] width 487 height 313
click at [470, 185] on div at bounding box center [252, 123] width 505 height 247
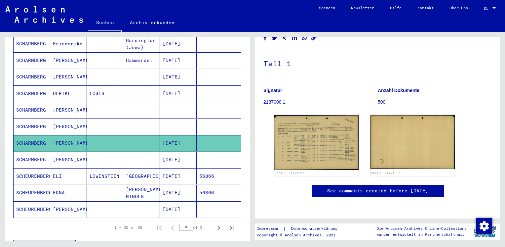
click at [69, 151] on mat-cell "[PERSON_NAME]" at bounding box center [68, 159] width 37 height 16
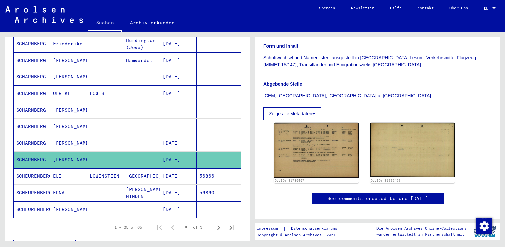
scroll to position [141, 0]
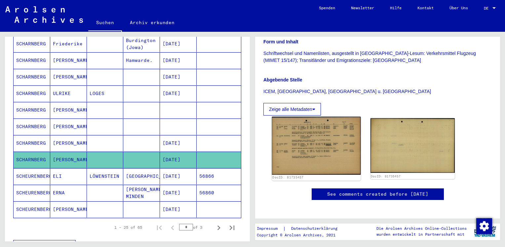
click at [316, 147] on img at bounding box center [316, 146] width 89 height 58
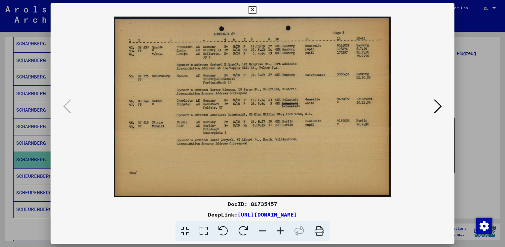
click at [280, 232] on icon at bounding box center [281, 231] width 18 height 20
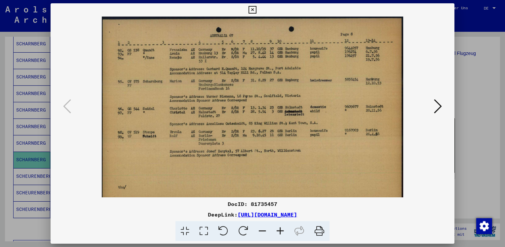
click at [280, 232] on icon at bounding box center [281, 231] width 18 height 20
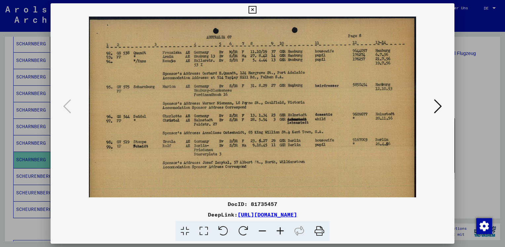
click at [280, 232] on icon at bounding box center [281, 231] width 18 height 20
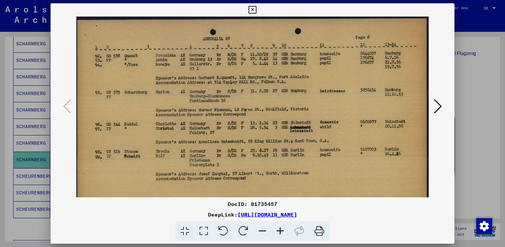
click at [280, 232] on icon at bounding box center [281, 231] width 18 height 20
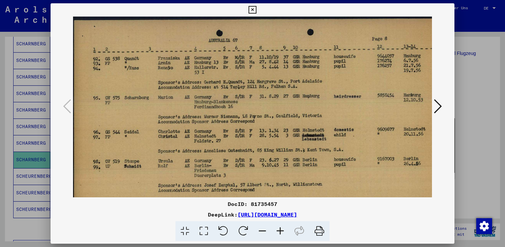
click at [280, 232] on icon at bounding box center [281, 231] width 18 height 20
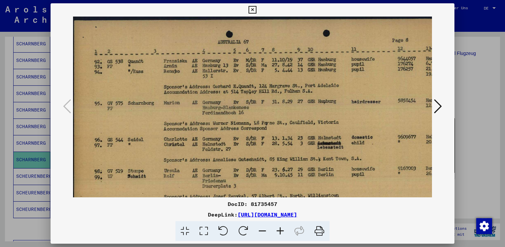
click at [438, 108] on icon at bounding box center [438, 106] width 8 height 16
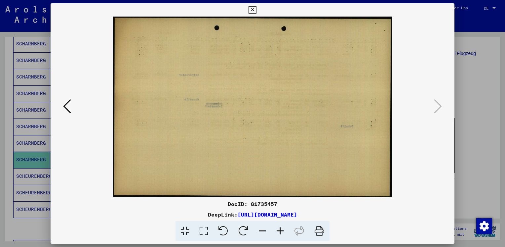
click at [476, 119] on div at bounding box center [252, 123] width 505 height 247
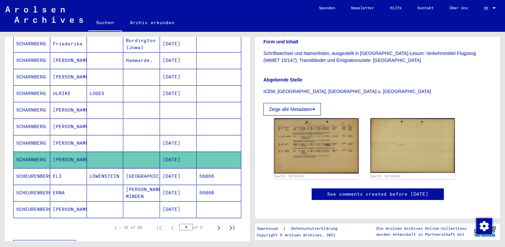
click at [139, 168] on mat-cell "[GEOGRAPHIC_DATA]" at bounding box center [141, 176] width 37 height 16
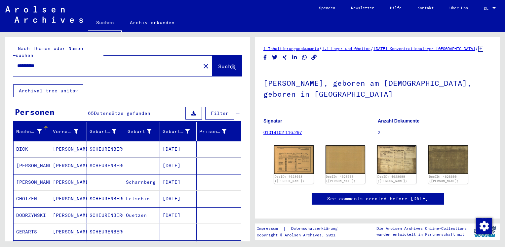
click at [83, 62] on input "**********" at bounding box center [107, 65] width 180 height 7
type input "*"
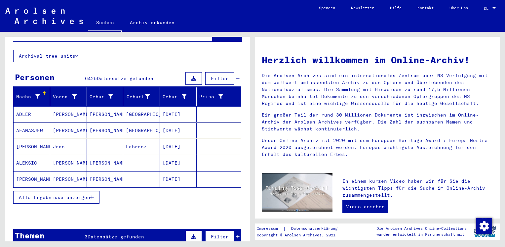
scroll to position [36, 0]
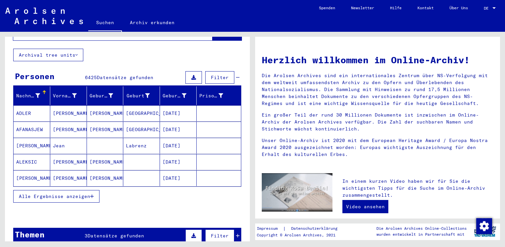
click at [66, 193] on span "Alle Ergebnisse anzeigen" at bounding box center [54, 196] width 71 height 6
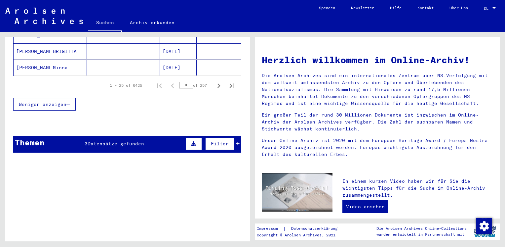
scroll to position [484, 0]
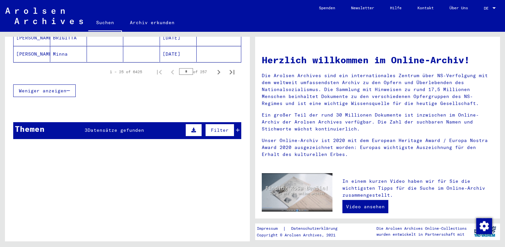
click at [124, 127] on span "Datensätze gefunden" at bounding box center [116, 130] width 57 height 6
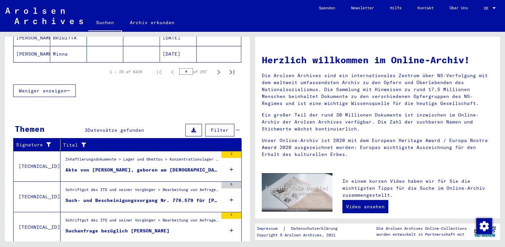
click at [106, 166] on div "Akte von [PERSON_NAME], geboren am [DEMOGRAPHIC_DATA], geboren in [GEOGRAPHIC_D…" at bounding box center [141, 169] width 153 height 7
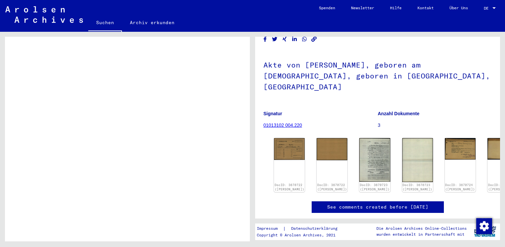
scroll to position [50, 0]
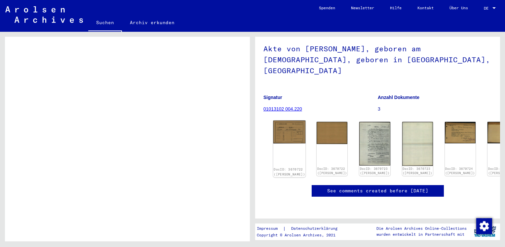
click at [291, 120] on img at bounding box center [289, 131] width 32 height 23
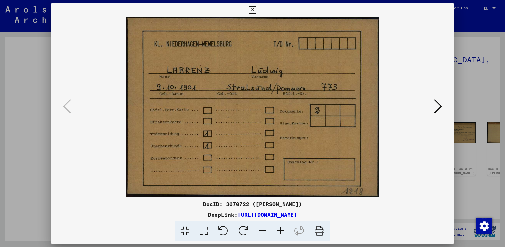
click at [436, 109] on icon at bounding box center [438, 106] width 8 height 16
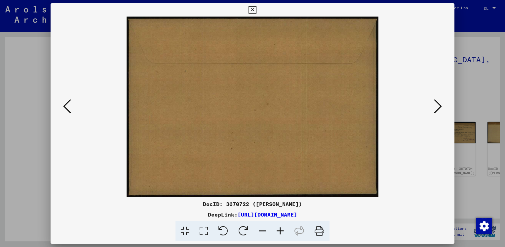
click at [436, 109] on icon at bounding box center [438, 106] width 8 height 16
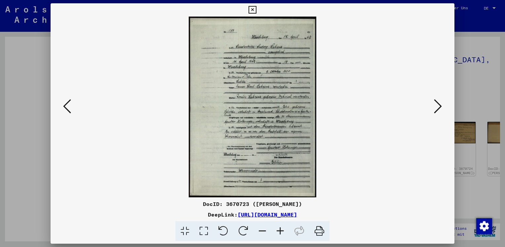
click at [286, 229] on icon at bounding box center [281, 231] width 18 height 20
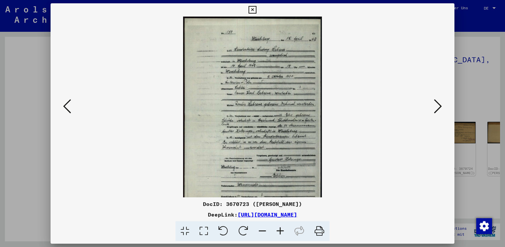
click at [286, 229] on icon at bounding box center [281, 231] width 18 height 20
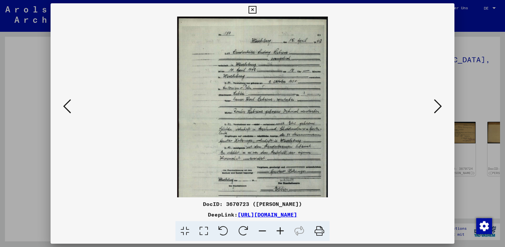
click at [286, 229] on icon at bounding box center [281, 231] width 18 height 20
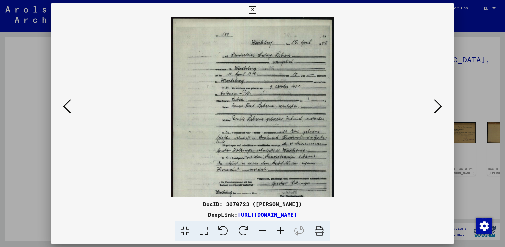
click at [286, 229] on icon at bounding box center [281, 231] width 18 height 20
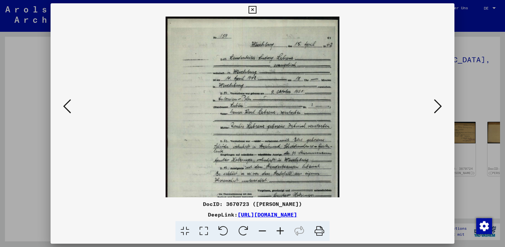
click at [286, 229] on icon at bounding box center [281, 231] width 18 height 20
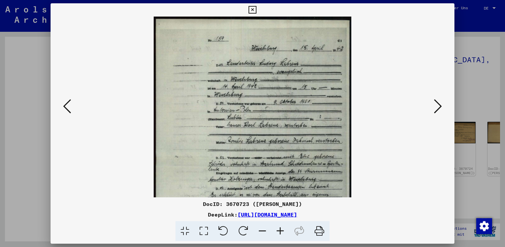
click at [286, 229] on icon at bounding box center [281, 231] width 18 height 20
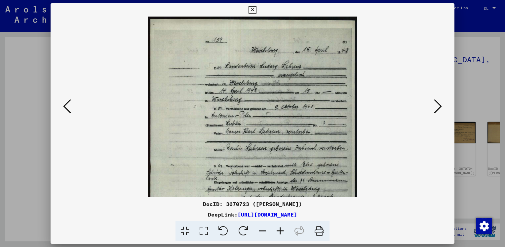
click at [286, 229] on icon at bounding box center [281, 231] width 18 height 20
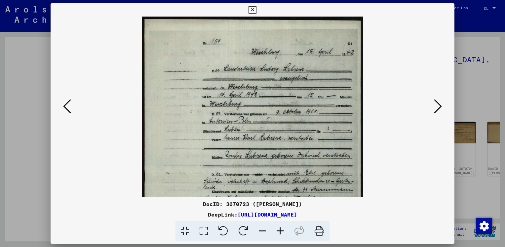
click at [286, 229] on icon at bounding box center [281, 231] width 18 height 20
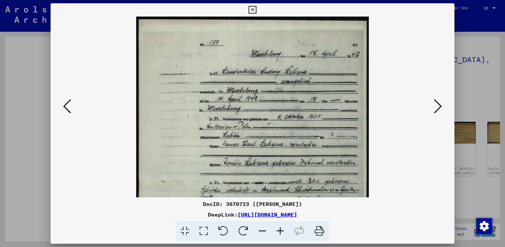
click at [286, 229] on icon at bounding box center [281, 231] width 18 height 20
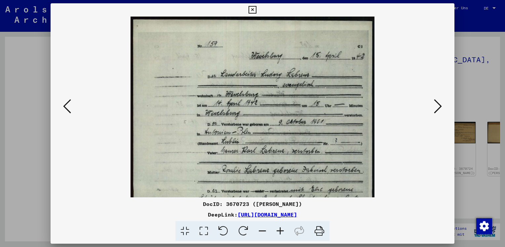
click at [286, 229] on icon at bounding box center [281, 231] width 18 height 20
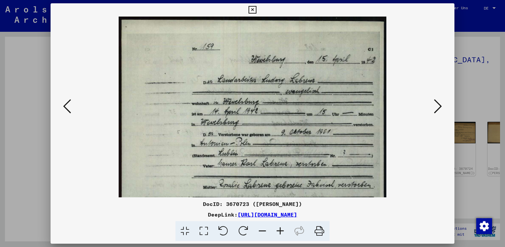
click at [286, 229] on icon at bounding box center [281, 231] width 18 height 20
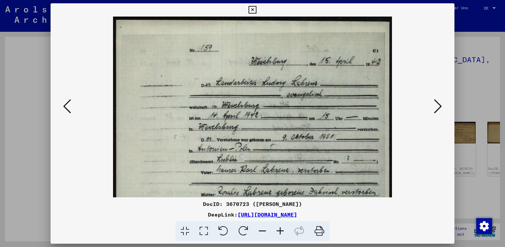
click at [286, 229] on icon at bounding box center [281, 231] width 18 height 20
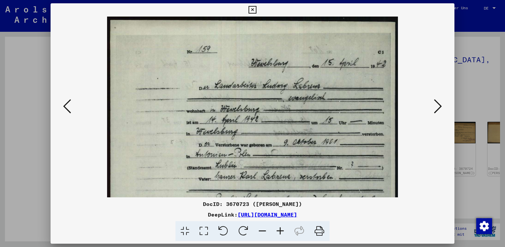
click at [286, 229] on icon at bounding box center [281, 231] width 18 height 20
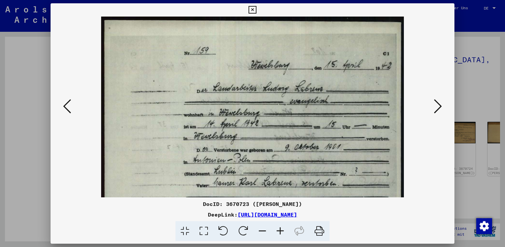
click at [286, 229] on icon at bounding box center [281, 231] width 18 height 20
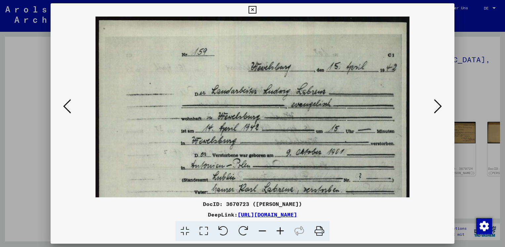
click at [286, 229] on icon at bounding box center [281, 231] width 18 height 20
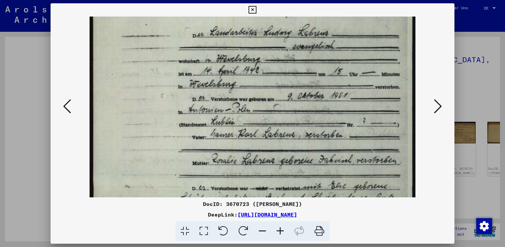
scroll to position [62, 0]
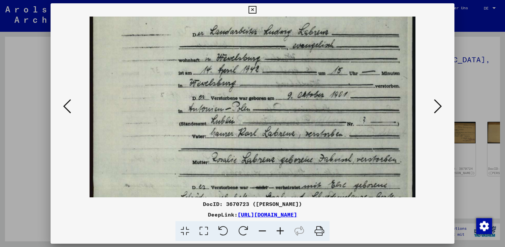
drag, startPoint x: 349, startPoint y: 157, endPoint x: 339, endPoint y: 99, distance: 58.7
click at [339, 99] on img at bounding box center [253, 185] width 326 height 462
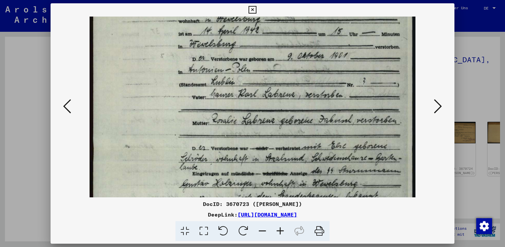
scroll to position [102, 0]
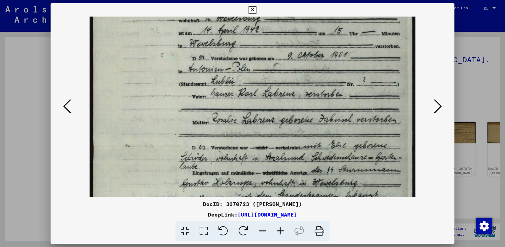
drag, startPoint x: 339, startPoint y: 99, endPoint x: 327, endPoint y: 61, distance: 40.0
click at [327, 61] on img at bounding box center [253, 146] width 326 height 462
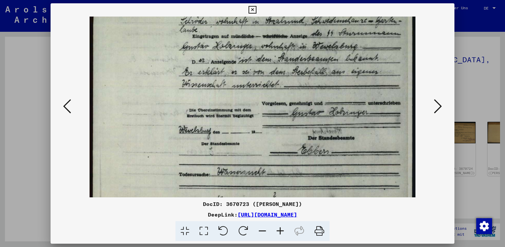
scroll to position [262, 0]
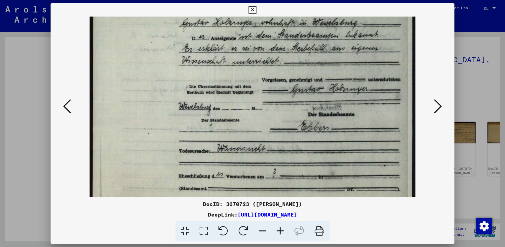
drag, startPoint x: 280, startPoint y: 129, endPoint x: 255, endPoint y: -24, distance: 155.2
click at [255, 0] on html "Suchen Archiv erkunden Spenden Newsletter Hilfe Kontakt Über Uns Suchen Archiv …" at bounding box center [252, 123] width 505 height 247
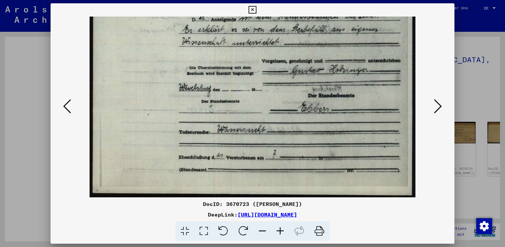
drag, startPoint x: 237, startPoint y: 108, endPoint x: 238, endPoint y: 81, distance: 26.5
click at [435, 109] on icon at bounding box center [438, 106] width 8 height 16
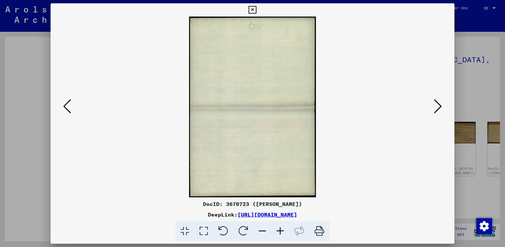
click at [435, 109] on icon at bounding box center [438, 106] width 8 height 16
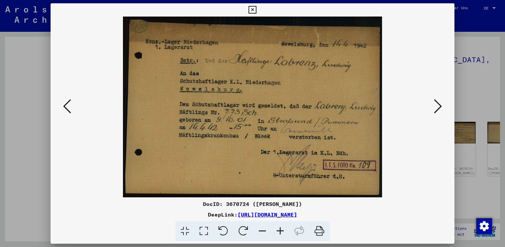
click at [435, 109] on icon at bounding box center [438, 106] width 8 height 16
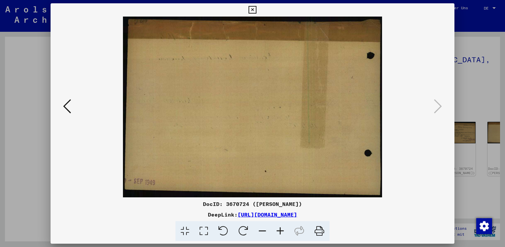
click at [476, 90] on div at bounding box center [252, 123] width 505 height 247
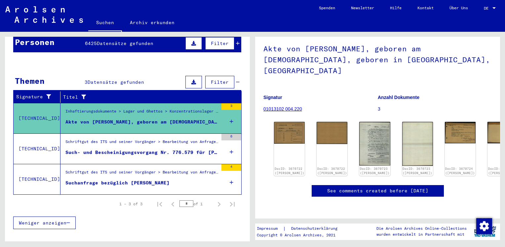
scroll to position [69, 0]
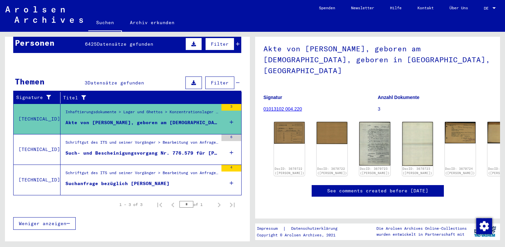
click at [149, 139] on div "Schriftgut des ITS und seiner Vorgänger > Bearbeitung von Anfragen > Fallbezoge…" at bounding box center [141, 143] width 153 height 9
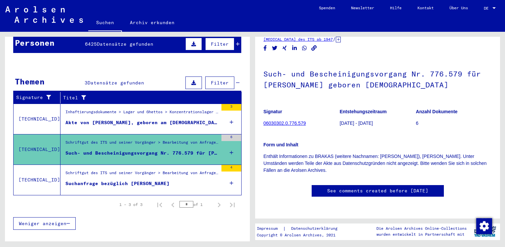
scroll to position [45, 0]
click at [138, 181] on figure "Suchanfrage bezüglich [PERSON_NAME]" at bounding box center [141, 185] width 153 height 10
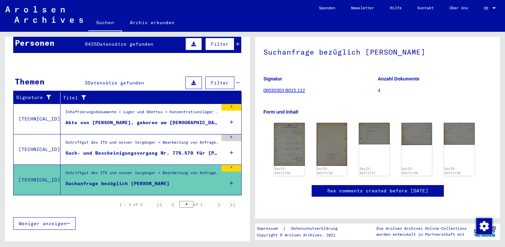
scroll to position [65, 0]
click at [293, 121] on img at bounding box center [289, 143] width 32 height 45
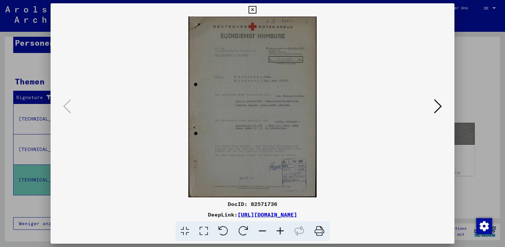
click at [279, 231] on icon at bounding box center [281, 231] width 18 height 20
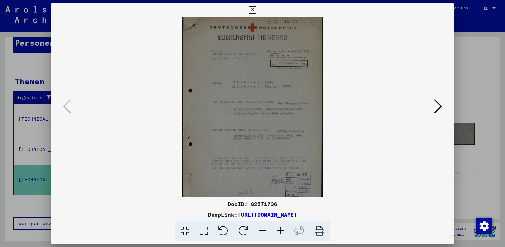
click at [279, 231] on icon at bounding box center [281, 231] width 18 height 20
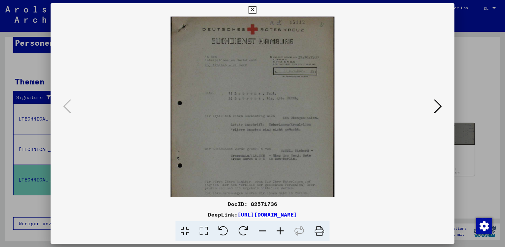
click at [279, 231] on icon at bounding box center [281, 231] width 18 height 20
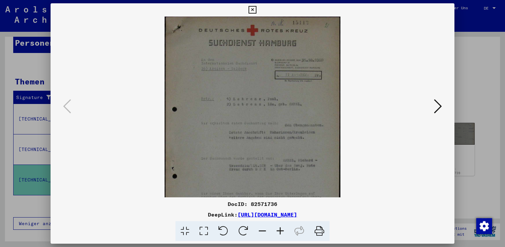
click at [279, 231] on icon at bounding box center [281, 231] width 18 height 20
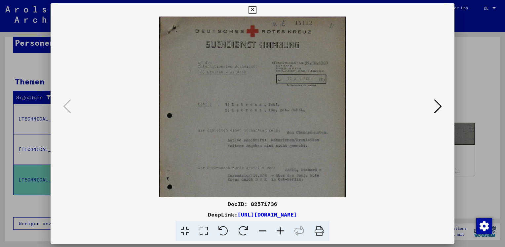
click at [279, 231] on icon at bounding box center [281, 231] width 18 height 20
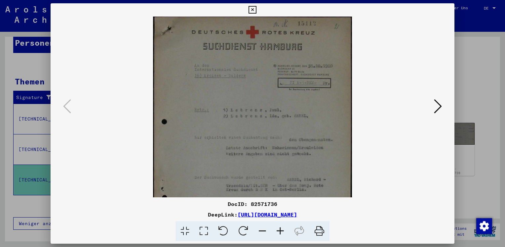
click at [279, 231] on icon at bounding box center [281, 231] width 18 height 20
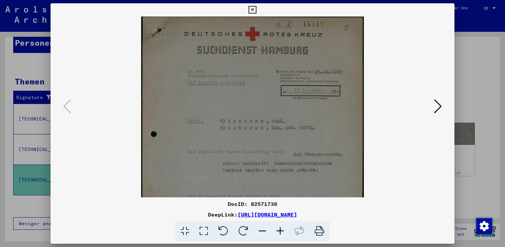
click at [279, 231] on icon at bounding box center [281, 231] width 18 height 20
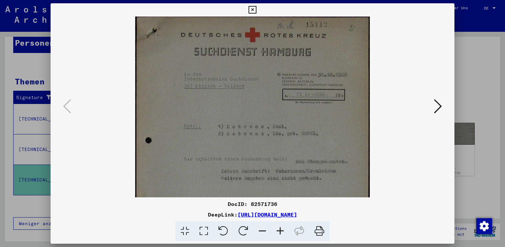
click at [279, 231] on icon at bounding box center [281, 231] width 18 height 20
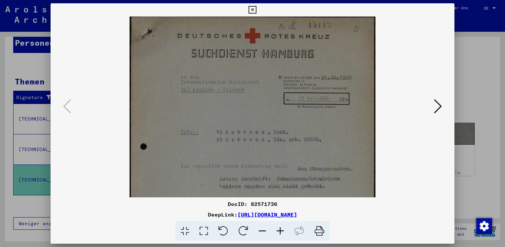
click at [279, 231] on icon at bounding box center [281, 231] width 18 height 20
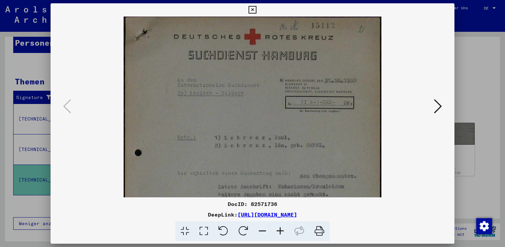
click at [279, 231] on icon at bounding box center [281, 231] width 18 height 20
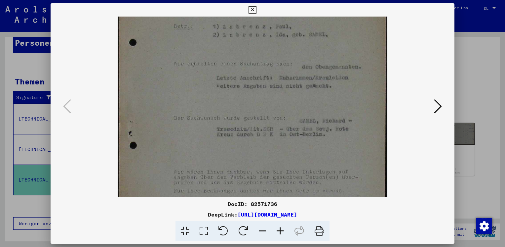
scroll to position [120, 0]
drag, startPoint x: 347, startPoint y: 149, endPoint x: 348, endPoint y: 33, distance: 115.8
click at [348, 33] on img at bounding box center [253, 85] width 270 height 379
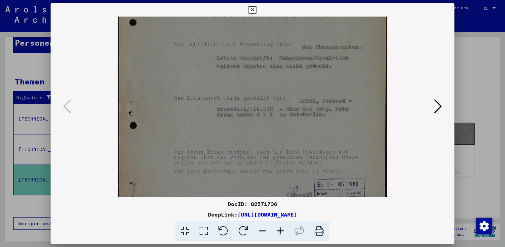
scroll to position [142, 0]
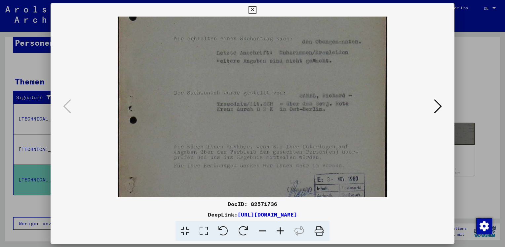
drag, startPoint x: 330, startPoint y: 131, endPoint x: 332, endPoint y: 112, distance: 19.3
click at [332, 112] on img at bounding box center [253, 64] width 270 height 379
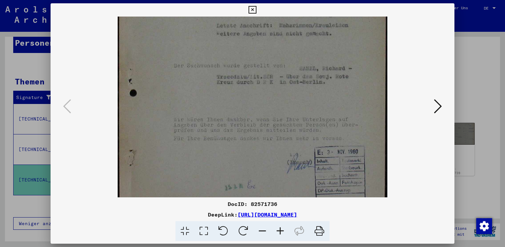
scroll to position [179, 0]
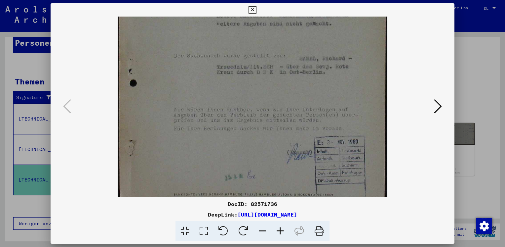
drag, startPoint x: 316, startPoint y: 125, endPoint x: 320, endPoint y: 89, distance: 36.0
click at [320, 89] on img at bounding box center [253, 27] width 270 height 379
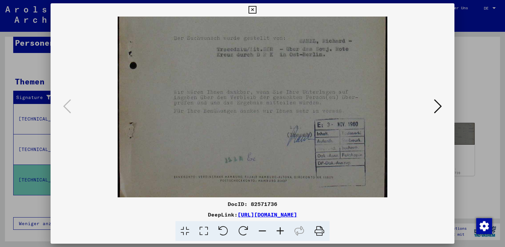
scroll to position [198, 0]
drag, startPoint x: 274, startPoint y: 156, endPoint x: 279, endPoint y: 102, distance: 54.8
click at [279, 102] on img at bounding box center [253, 7] width 270 height 379
click at [440, 109] on icon at bounding box center [438, 106] width 8 height 16
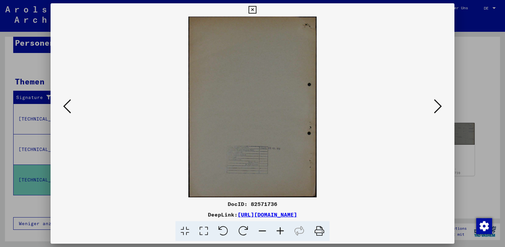
click at [440, 109] on icon at bounding box center [438, 106] width 8 height 16
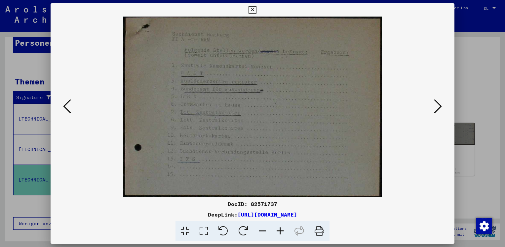
click at [440, 109] on icon at bounding box center [438, 106] width 8 height 16
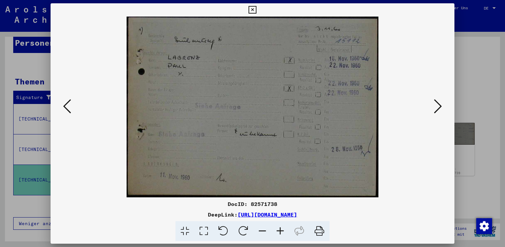
click at [440, 109] on icon at bounding box center [438, 106] width 8 height 16
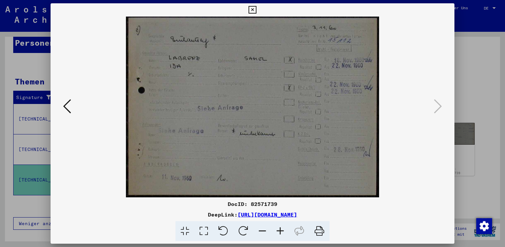
click at [471, 165] on div at bounding box center [252, 123] width 505 height 247
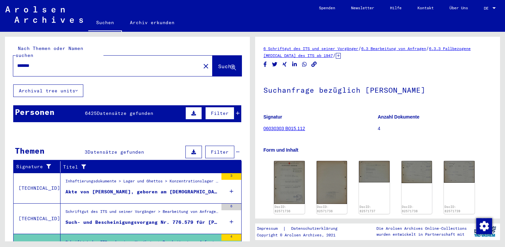
click at [56, 68] on div "******* close" at bounding box center [112, 66] width 199 height 21
click at [59, 62] on input "*******" at bounding box center [107, 65] width 180 height 7
type input "*"
type input "**********"
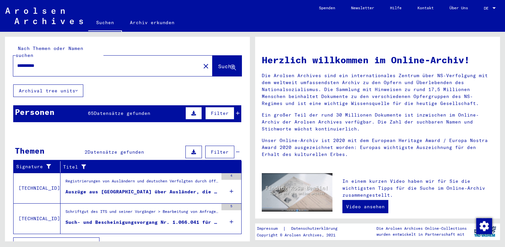
click at [123, 188] on div "Auszüge aus [GEOGRAPHIC_DATA] über Ausländer, die bei [PERSON_NAME] in [GEOGRAP…" at bounding box center [141, 191] width 153 height 7
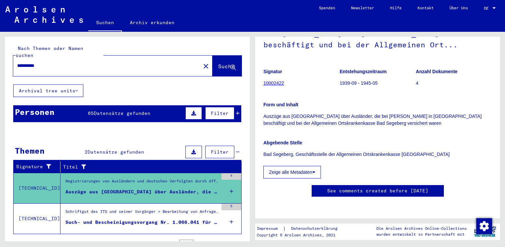
scroll to position [132, 0]
click at [296, 166] on button "Zeige alle Metadaten" at bounding box center [293, 172] width 58 height 13
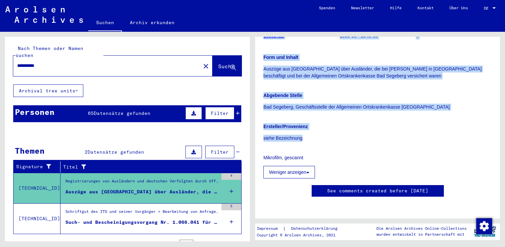
drag, startPoint x: 495, startPoint y: 127, endPoint x: 506, endPoint y: 175, distance: 49.2
click at [505, 175] on html "**********" at bounding box center [252, 123] width 505 height 247
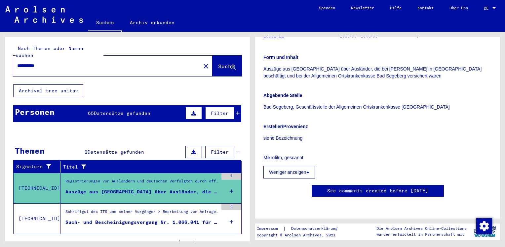
drag, startPoint x: 506, startPoint y: 175, endPoint x: 470, endPoint y: 172, distance: 35.9
click at [470, 172] on div "Ersteller/Provenienz siehe Bezeichnung Mikrofilm, gescannt Weniger anzeigen" at bounding box center [378, 146] width 229 height 63
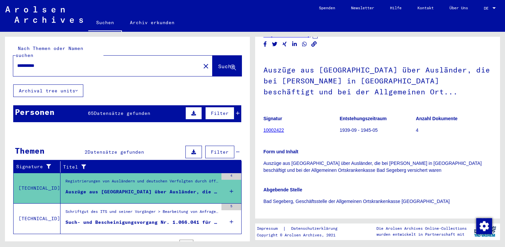
scroll to position [0, 0]
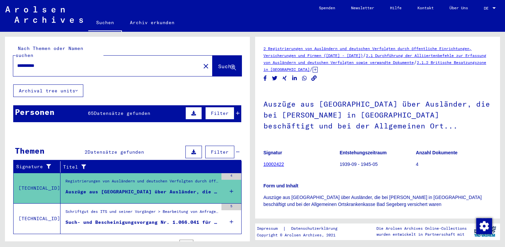
click at [347, 48] on link "2 Registrierungen von Ausländern und deutschen Verfolgten durch öffentliche Ein…" at bounding box center [368, 52] width 208 height 12
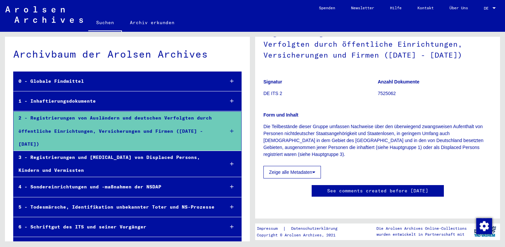
scroll to position [110, 0]
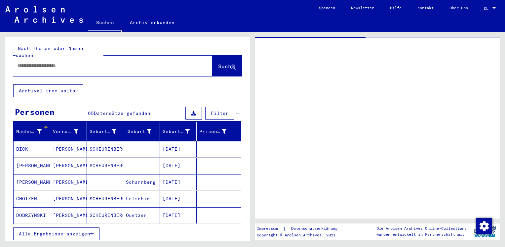
type input "*****"
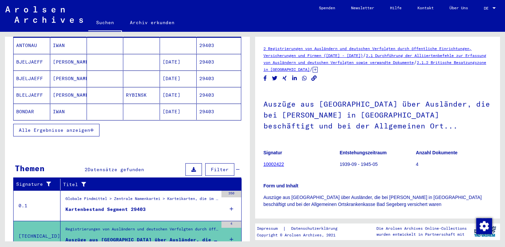
scroll to position [124, 0]
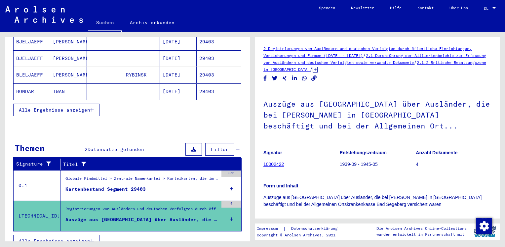
click at [129, 175] on div "Globale Findmittel > Zentrale Namenkartei > Karteikarten, die im Rahmen der seq…" at bounding box center [141, 179] width 153 height 9
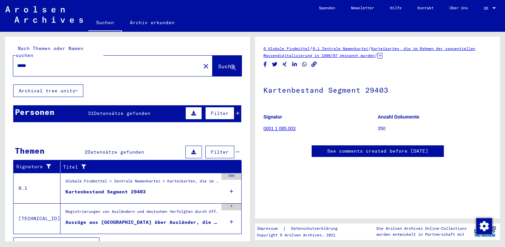
click at [380, 127] on p "350" at bounding box center [435, 128] width 114 height 7
click at [331, 55] on link "Karteikarten, die im Rahmen der sequentiellen Massendigitalisierung in 1996/97 …" at bounding box center [370, 52] width 212 height 12
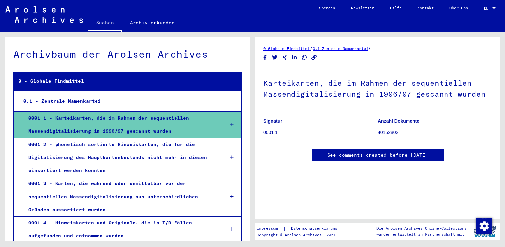
click at [334, 48] on link "0.1 Zentrale Namenkartei" at bounding box center [341, 48] width 56 height 5
drag, startPoint x: 505, startPoint y: 190, endPoint x: 504, endPoint y: 141, distance: 49.6
click at [504, 141] on div "0 Globale Findmittel / 0.1 Zentrale Namenkartei / Karteikarten, die im Rahmen d…" at bounding box center [379, 136] width 253 height 209
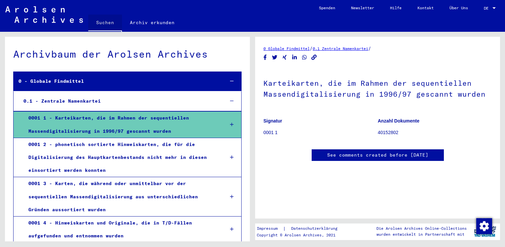
click at [106, 23] on link "Suchen" at bounding box center [105, 23] width 34 height 17
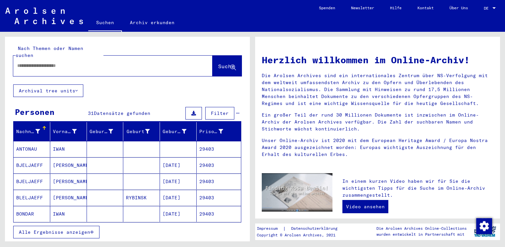
click at [74, 62] on input "text" at bounding box center [105, 65] width 176 height 7
click at [61, 141] on mat-cell "IWAN" at bounding box center [68, 149] width 37 height 16
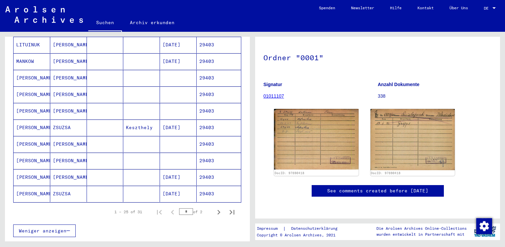
scroll to position [356, 0]
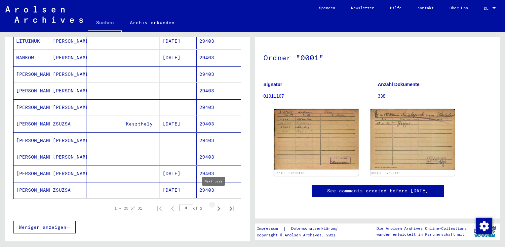
click at [218, 206] on icon "Next page" at bounding box center [219, 208] width 3 height 5
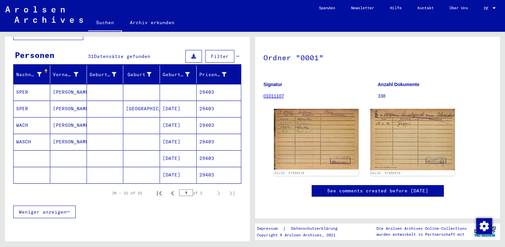
scroll to position [50, 0]
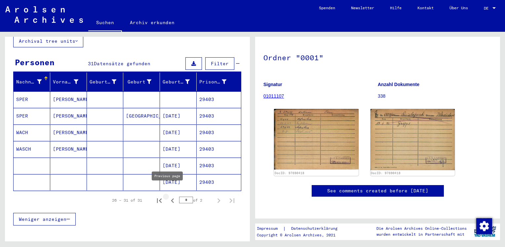
click at [168, 196] on icon "Previous page" at bounding box center [172, 200] width 9 height 9
type input "*"
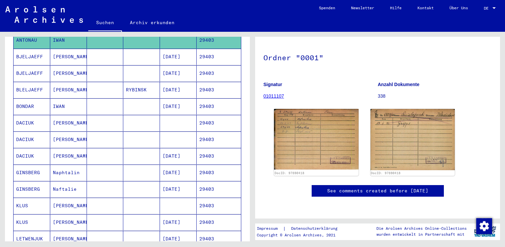
scroll to position [0, 0]
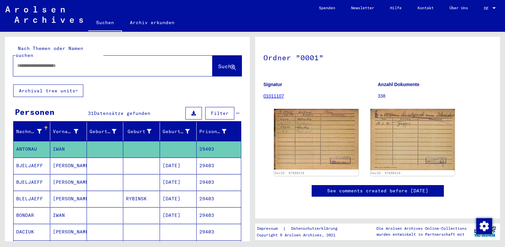
click at [62, 84] on button "Archival tree units" at bounding box center [48, 90] width 70 height 13
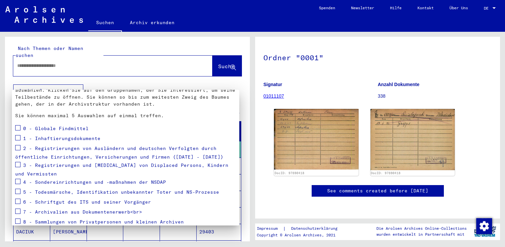
scroll to position [63, 0]
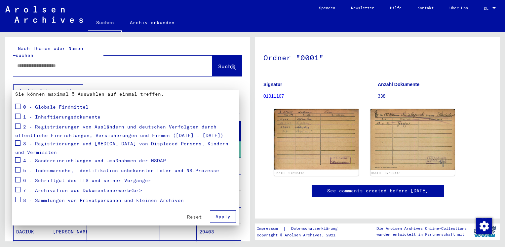
click at [174, 169] on span "5 - Todesmärsche, Identifikation unbekannter Toter und NS-Prozesse" at bounding box center [121, 170] width 196 height 6
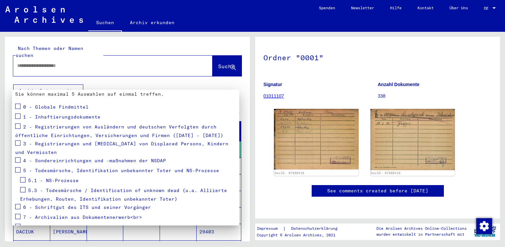
click at [77, 188] on span "5.3 - Todesmärsche / Identification of unknown dead (u.a. Alliierte Erhebungen,…" at bounding box center [123, 194] width 207 height 15
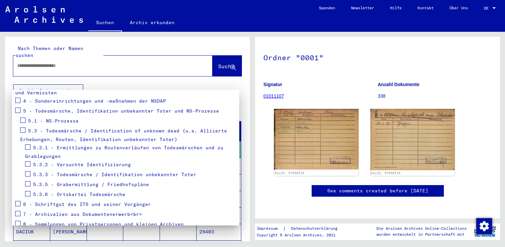
scroll to position [147, 0]
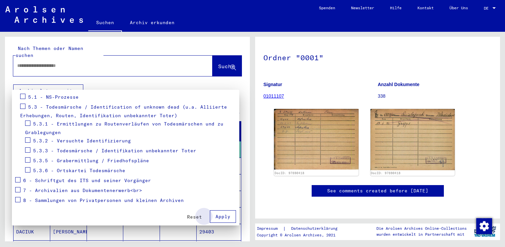
click at [219, 219] on span "Apply" at bounding box center [223, 216] width 15 height 6
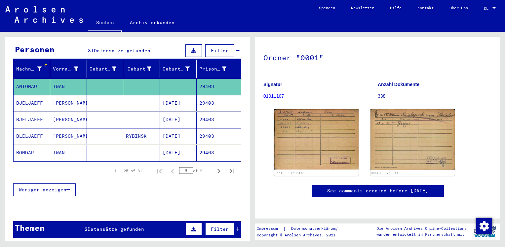
scroll to position [0, 0]
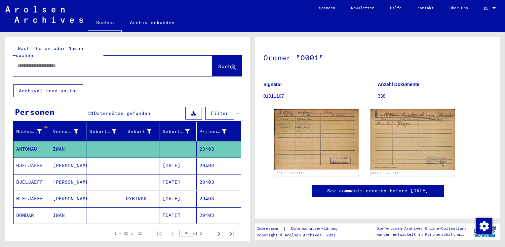
click at [58, 84] on button "Archival tree units" at bounding box center [48, 90] width 70 height 13
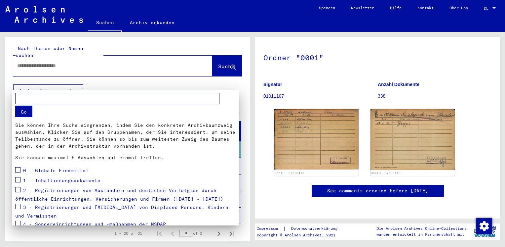
click at [28, 110] on button "Go" at bounding box center [23, 111] width 17 height 12
click at [46, 99] on input "text" at bounding box center [117, 99] width 204 height 12
type input "**********"
click at [20, 112] on button "Go" at bounding box center [23, 111] width 17 height 12
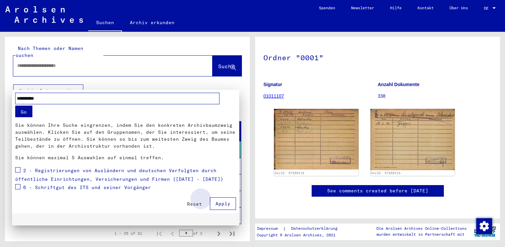
click at [221, 201] on span "Apply" at bounding box center [223, 203] width 15 height 6
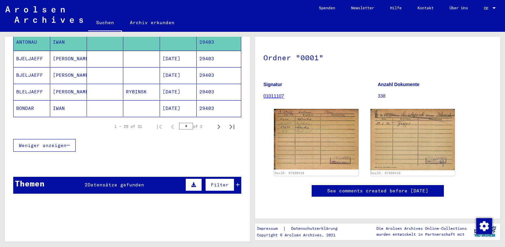
scroll to position [137, 0]
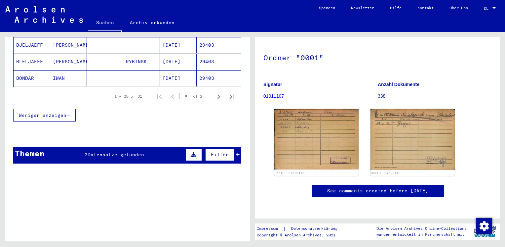
click at [127, 151] on span "Datensätze gefunden" at bounding box center [116, 154] width 57 height 6
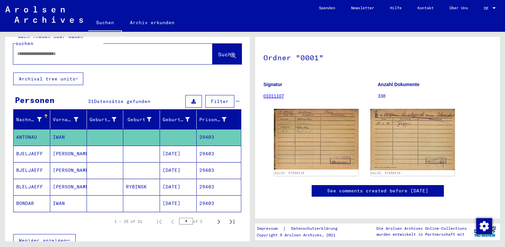
scroll to position [10, 0]
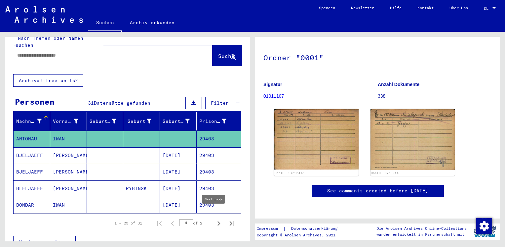
click at [215, 219] on icon "Next page" at bounding box center [218, 223] width 9 height 9
type input "*"
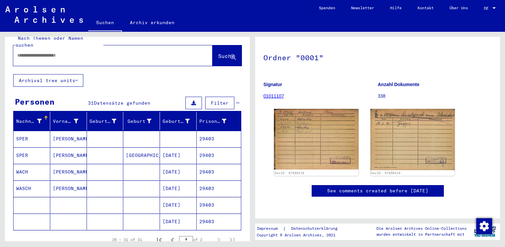
scroll to position [0, 0]
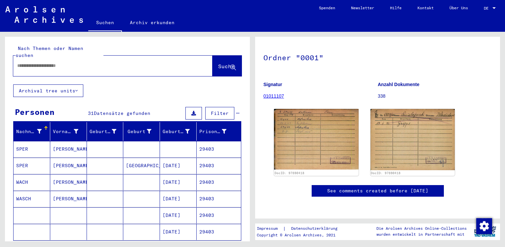
click at [63, 87] on button "Archival tree units" at bounding box center [48, 90] width 70 height 13
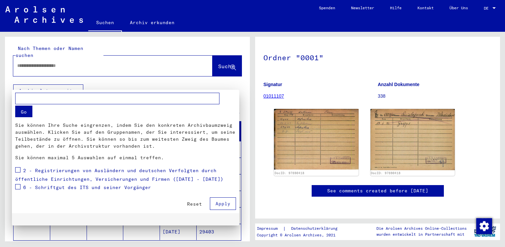
click at [162, 86] on div at bounding box center [252, 123] width 505 height 247
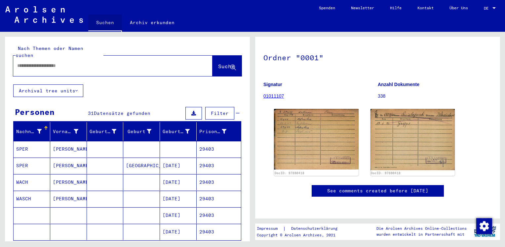
click at [105, 20] on link "Suchen" at bounding box center [105, 23] width 34 height 17
